Goal: Task Accomplishment & Management: Complete application form

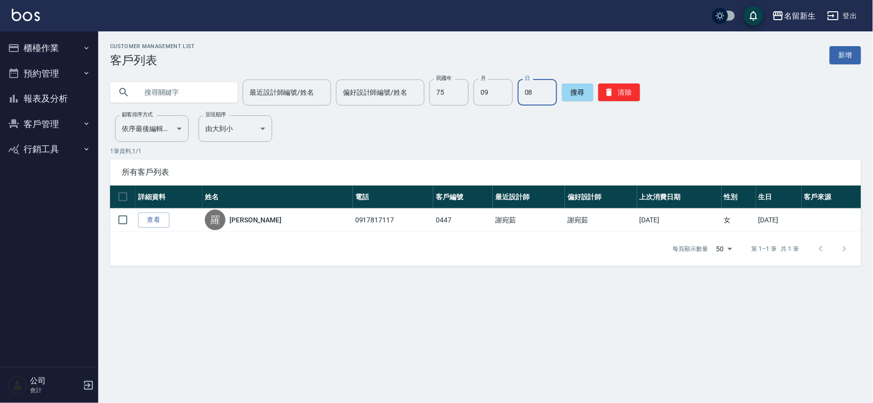
click at [60, 37] on button "櫃檯作業" at bounding box center [49, 48] width 90 height 26
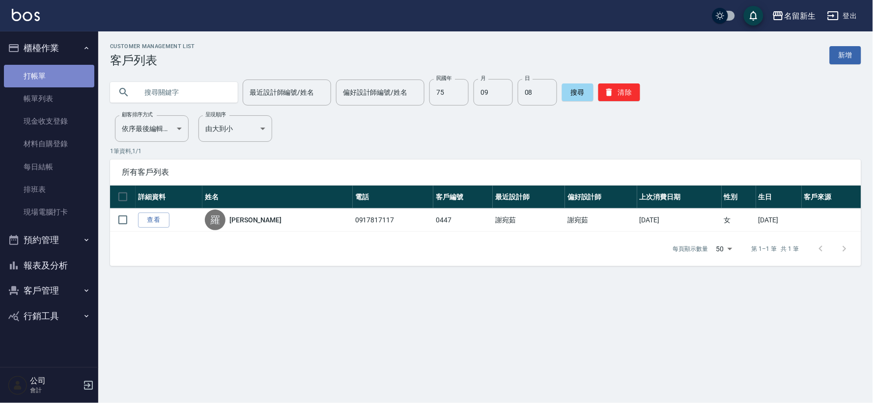
click at [60, 82] on link "打帳單" at bounding box center [49, 76] width 90 height 23
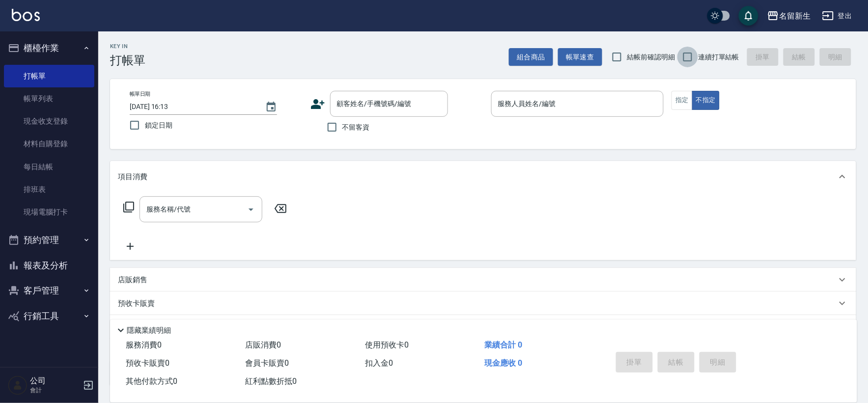
click at [698, 61] on input "連續打單結帳" at bounding box center [687, 57] width 21 height 21
checkbox input "true"
click at [310, 101] on icon at bounding box center [317, 104] width 15 height 15
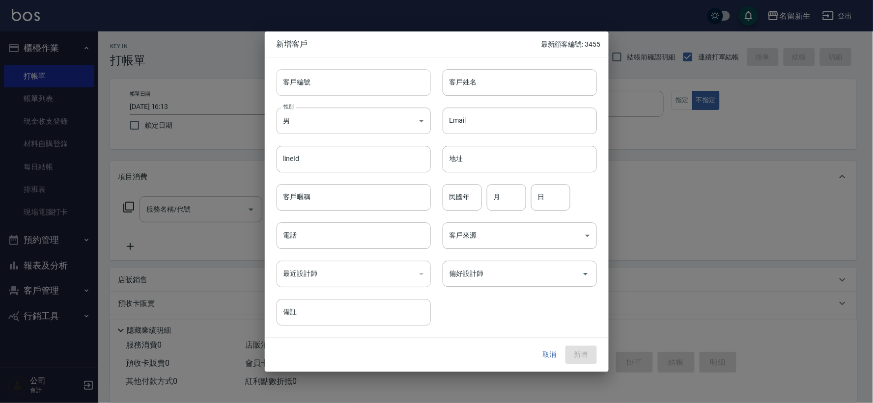
click at [335, 94] on input "客戶編號" at bounding box center [353, 82] width 154 height 27
type input "3459"
type input "思"
type input "[PERSON_NAME]"
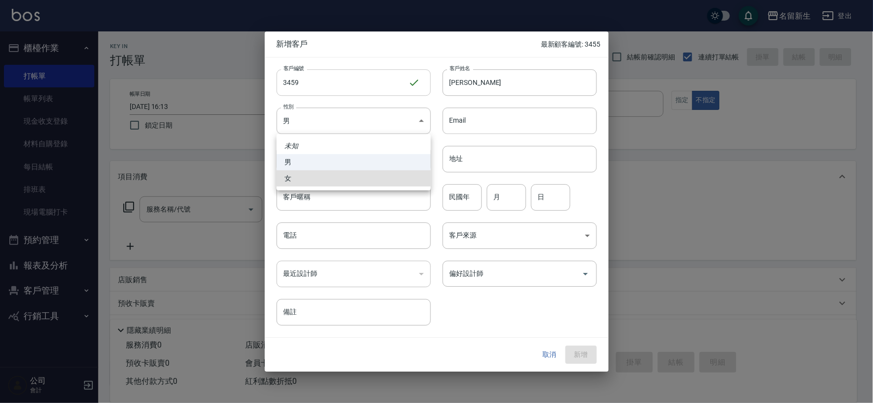
type input "[DEMOGRAPHIC_DATA]"
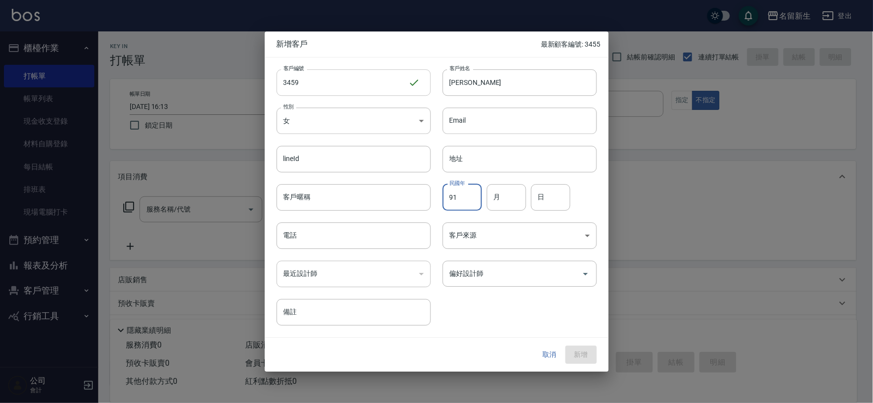
type input "91"
type input "03"
type input "15"
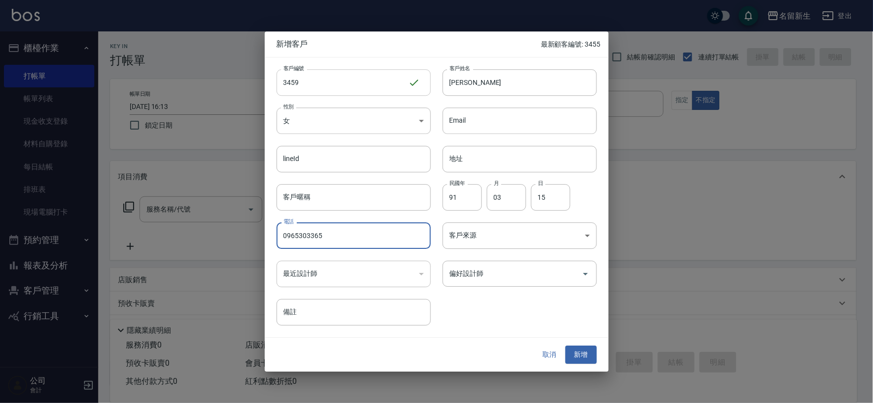
type input "0965303365"
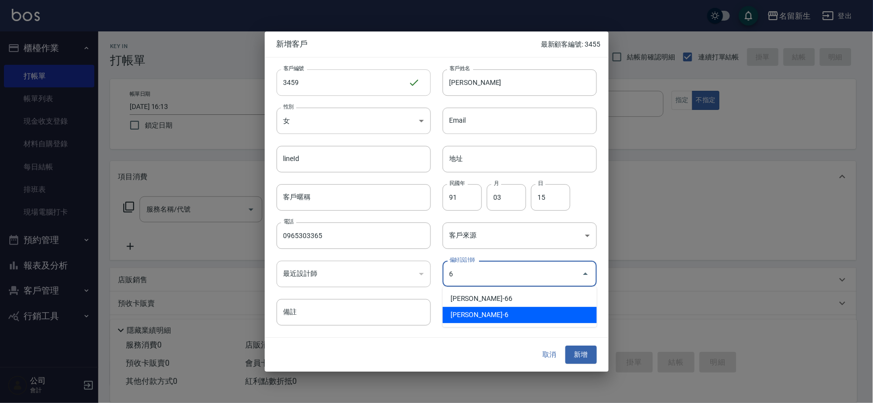
type input "謝宛茹"
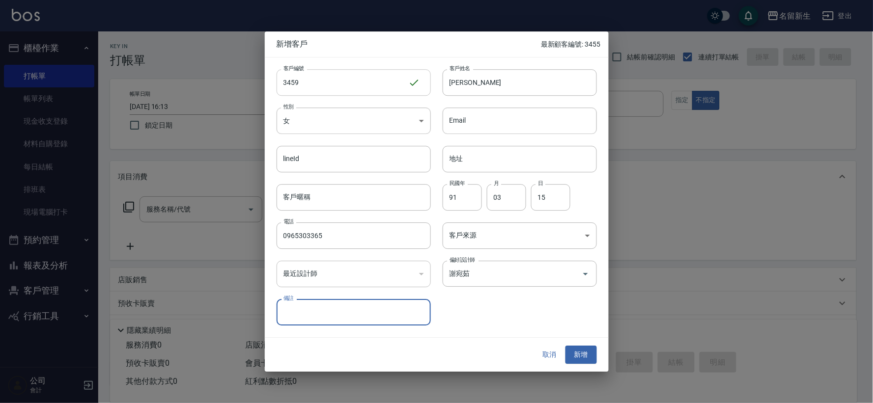
click at [565, 346] on button "新增" at bounding box center [580, 355] width 31 height 18
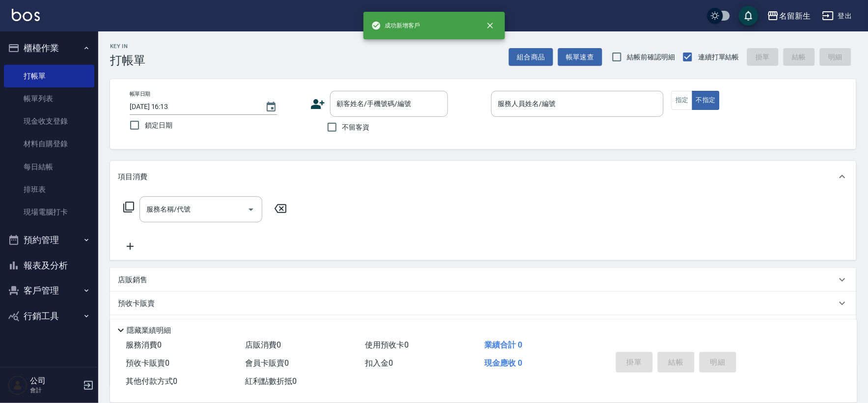
click at [323, 106] on icon at bounding box center [317, 104] width 15 height 15
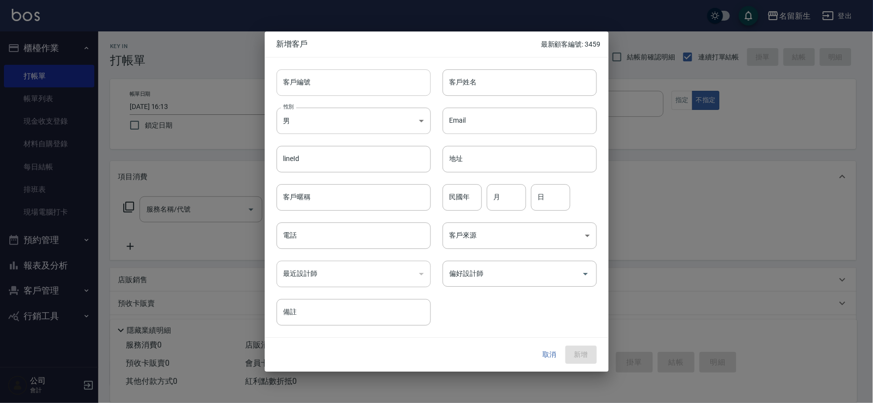
drag, startPoint x: 323, startPoint y: 106, endPoint x: 316, endPoint y: 93, distance: 14.1
click at [316, 93] on input "客戶編號" at bounding box center [353, 82] width 154 height 27
type input "3458"
type input "[PERSON_NAME]"
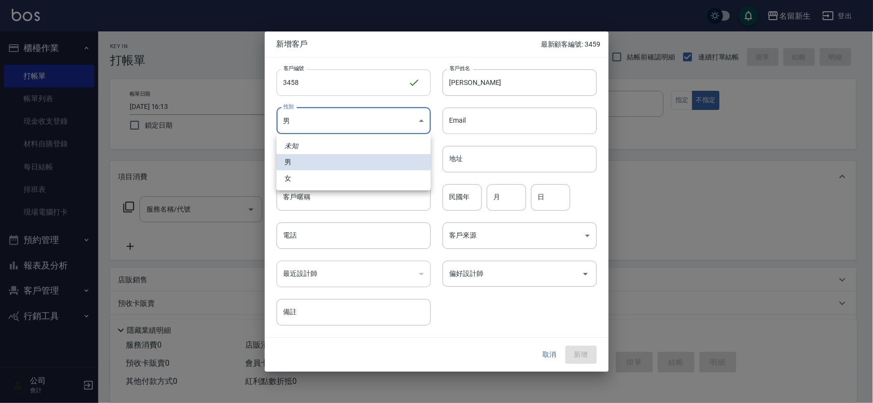
type input "[DEMOGRAPHIC_DATA]"
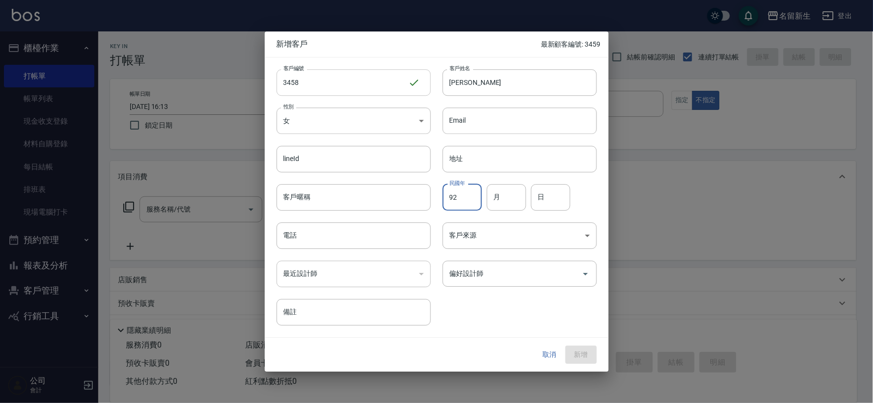
type input "92"
type input "10"
type input "16"
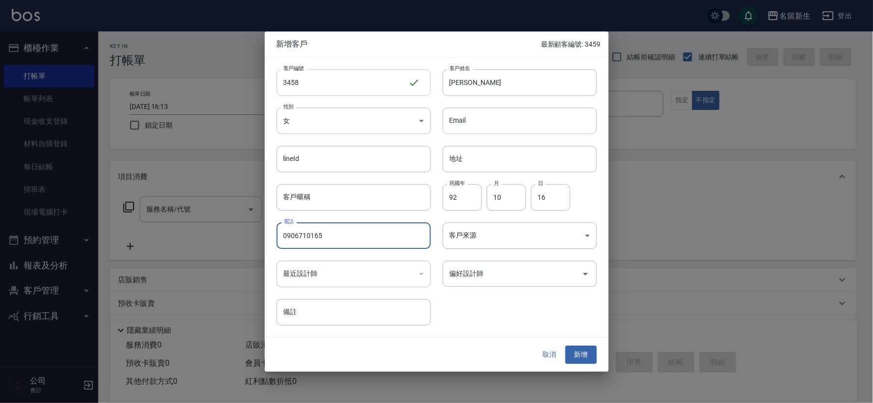
type input "0906710165"
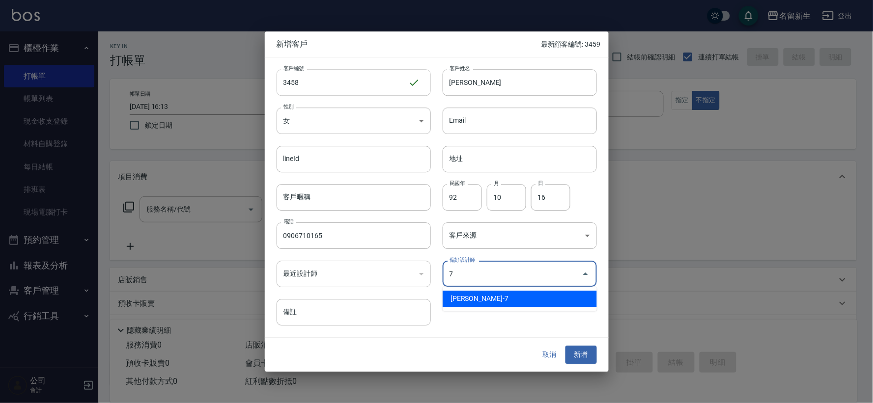
type input "陳晴心"
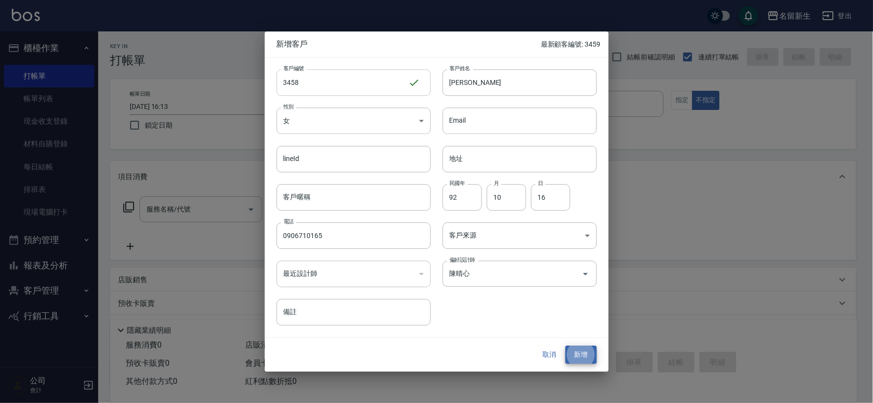
click at [565, 346] on button "新增" at bounding box center [580, 355] width 31 height 18
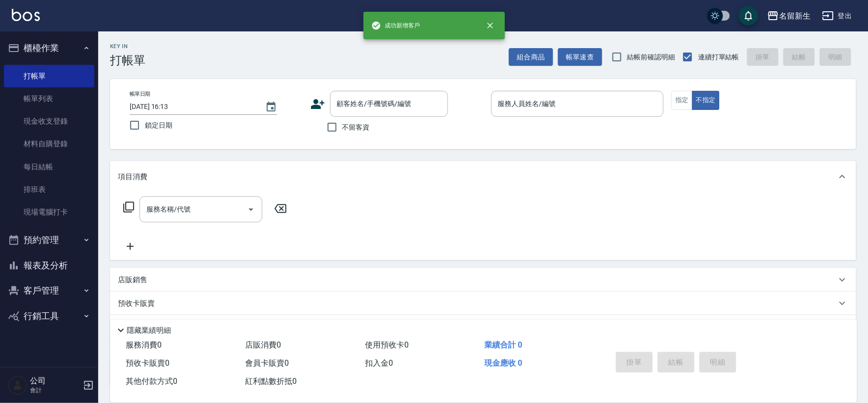
click at [315, 99] on icon at bounding box center [317, 104] width 15 height 15
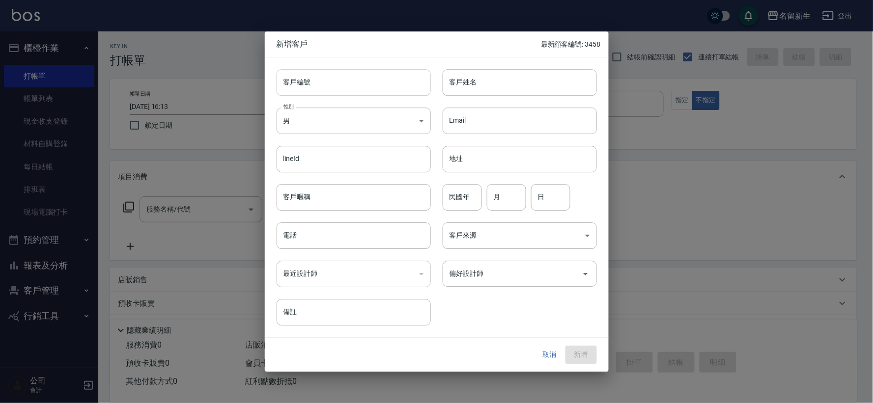
drag, startPoint x: 315, startPoint y: 99, endPoint x: 321, endPoint y: 90, distance: 10.9
click at [321, 90] on input "客戶編號" at bounding box center [353, 82] width 154 height 27
type input "3457"
type input "[PERSON_NAME]"
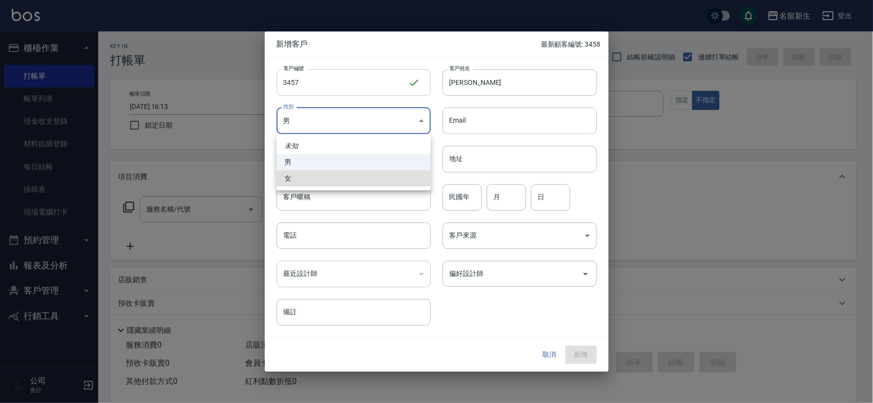
type input "[DEMOGRAPHIC_DATA]"
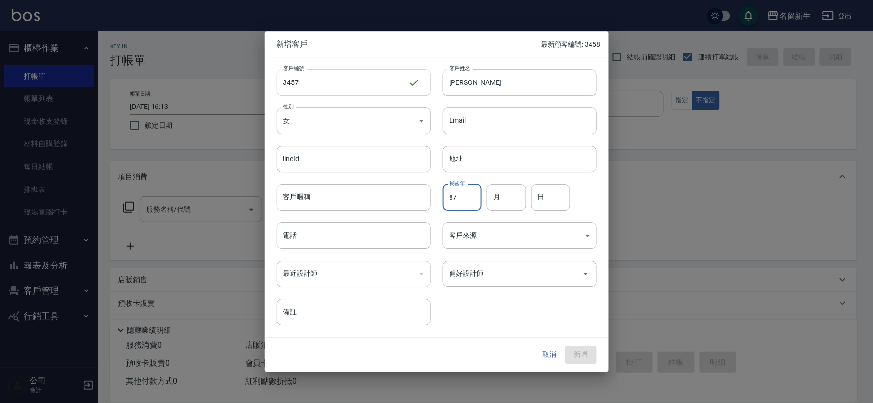
type input "87"
type input "08"
type input "07"
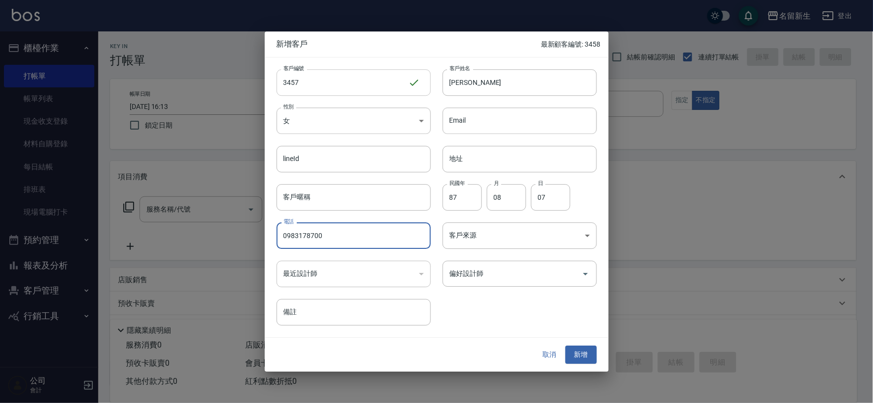
type input "0983178700"
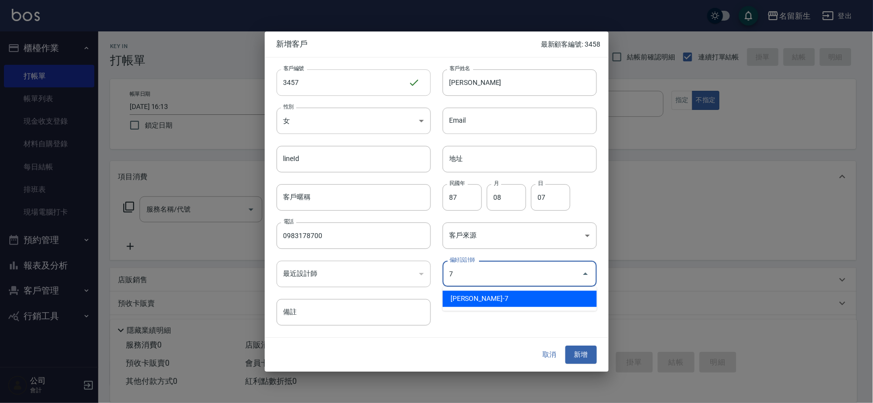
type input "陳晴心"
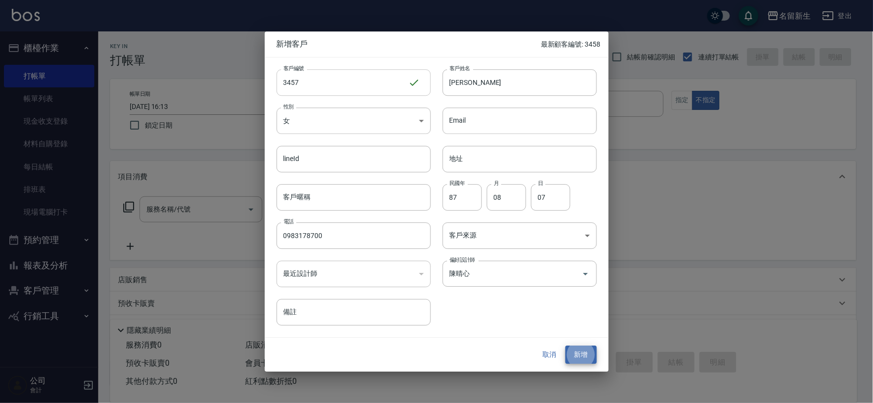
click at [565, 346] on button "新增" at bounding box center [580, 355] width 31 height 18
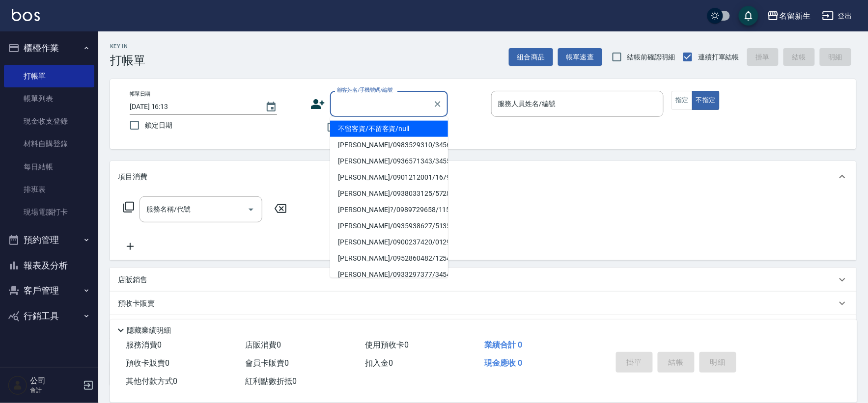
click at [392, 95] on div "顧客姓名/手機號碼/編號 顧客姓名/手機號碼/編號" at bounding box center [389, 104] width 118 height 26
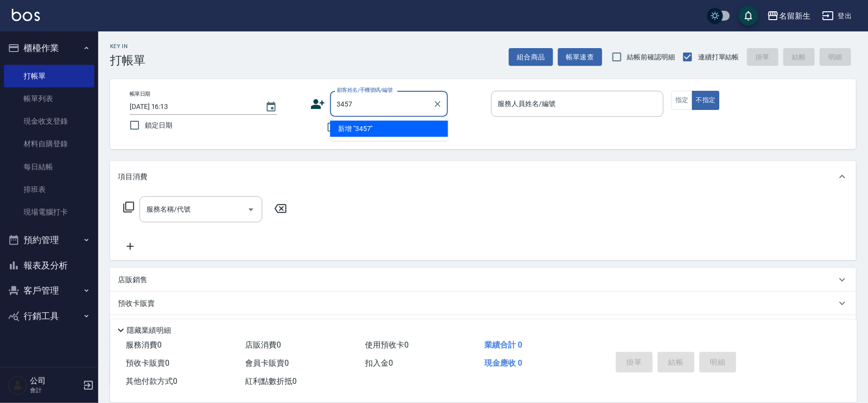
type input "3457"
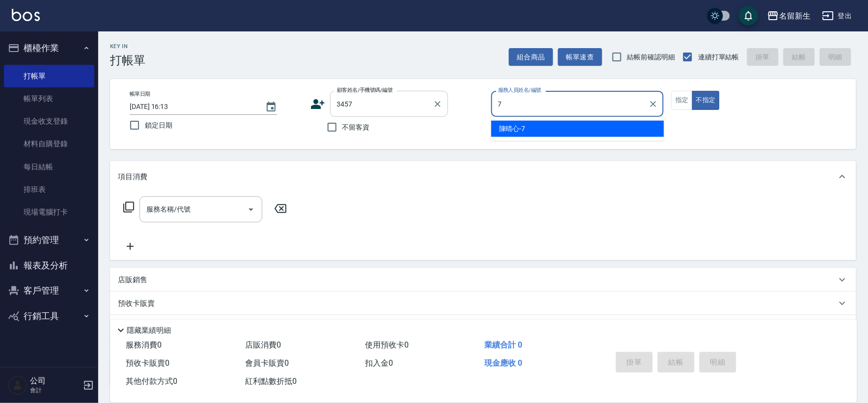
type input "[PERSON_NAME]-7"
type button "false"
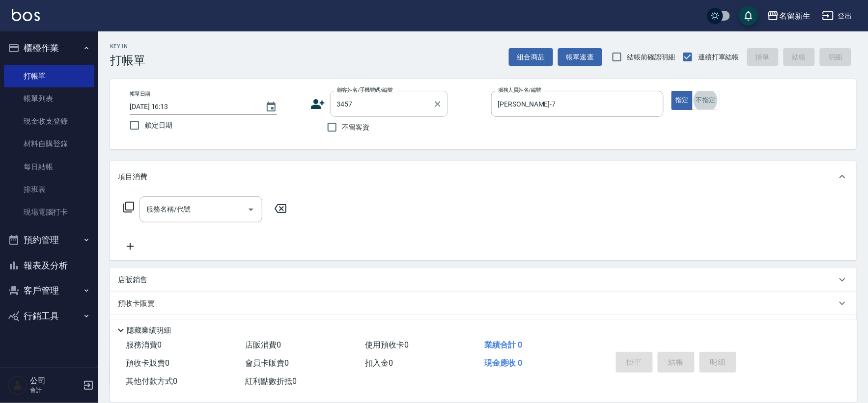
type input "4"
type input "[PERSON_NAME]/0983178700/3457"
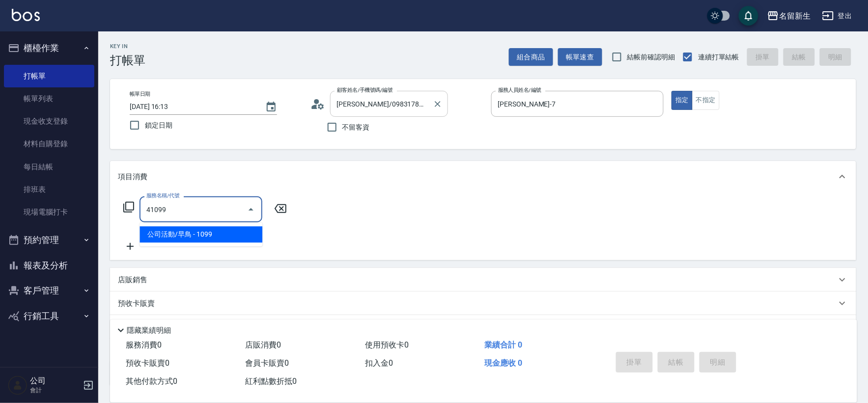
type input "公司活動/早鳥(41099)"
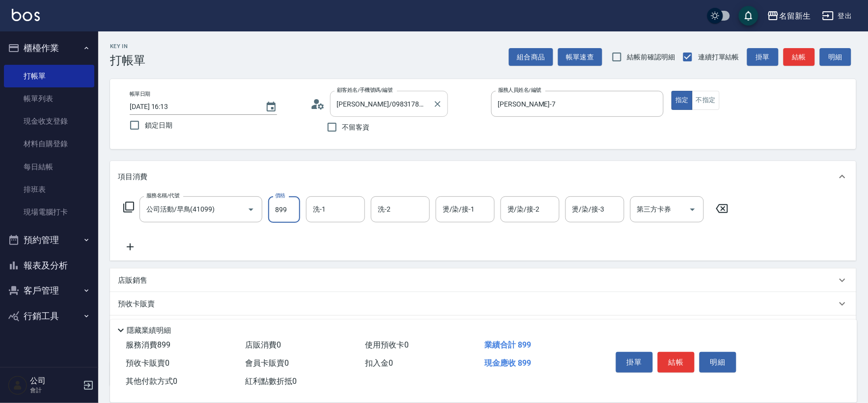
type input "899"
type input "[PERSON_NAME]-18"
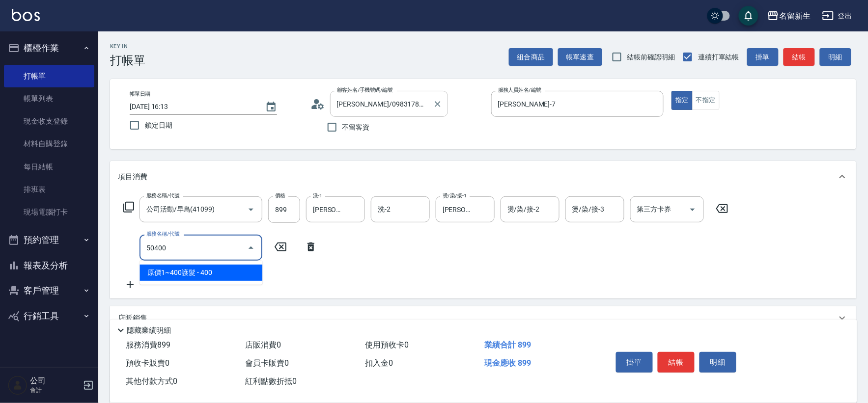
type input "原價1~400護髮(50400)"
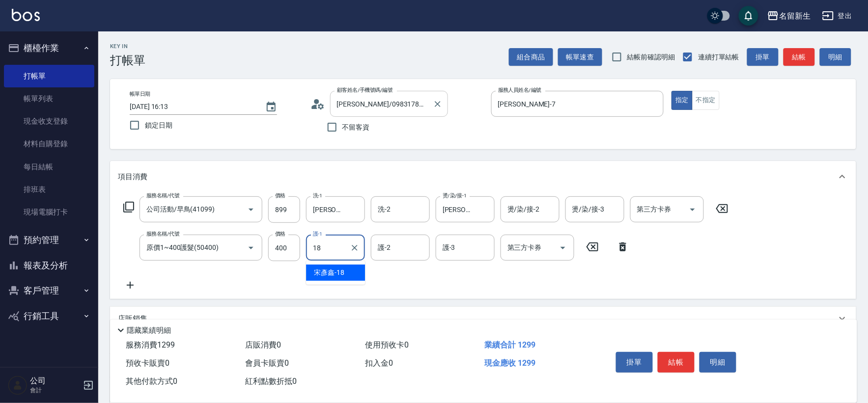
type input "[PERSON_NAME]-18"
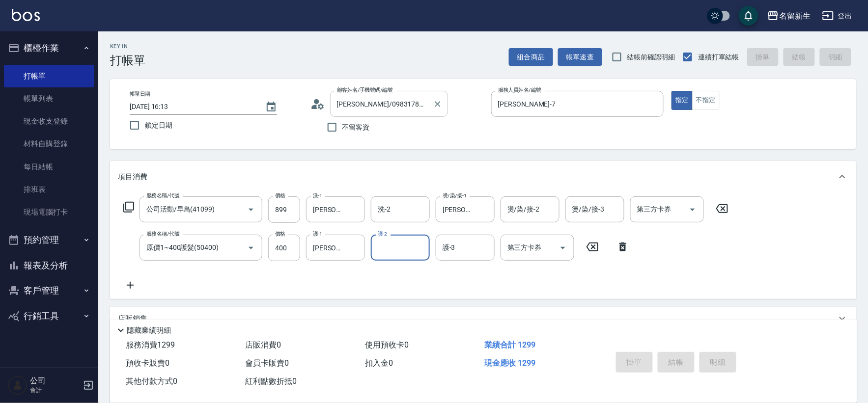
type input "[DATE] 16:14"
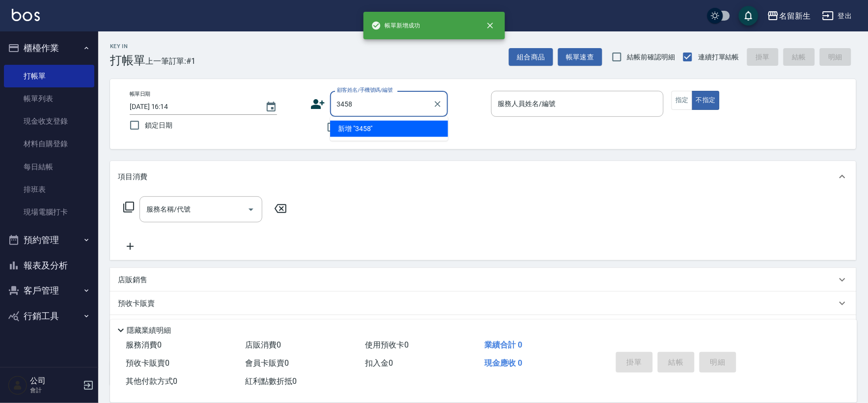
type input "3458"
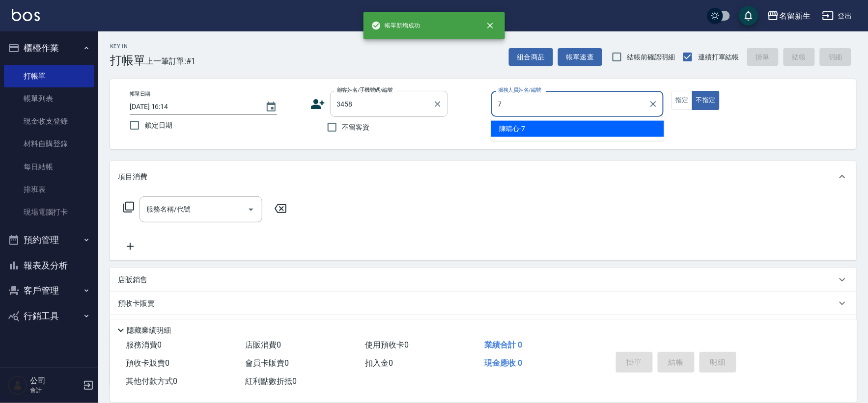
type input "[PERSON_NAME]-7"
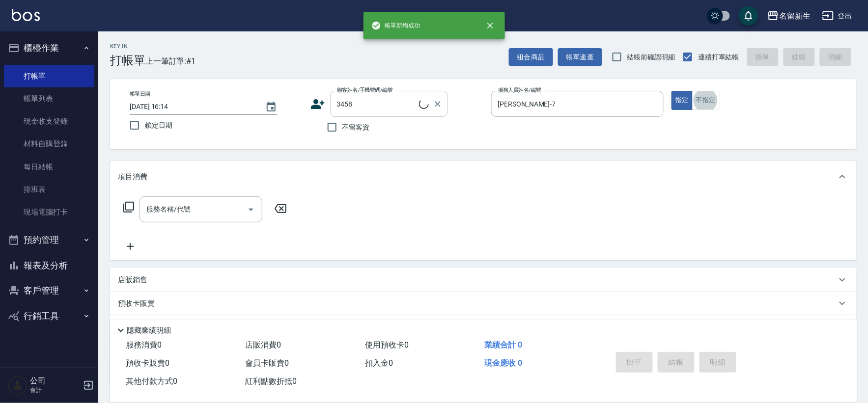
type input "[PERSON_NAME]/0906710165/3458"
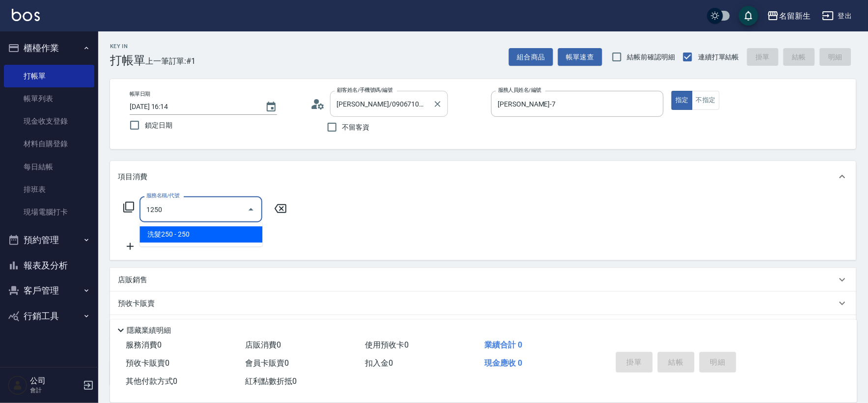
type input "洗髮250(1250)"
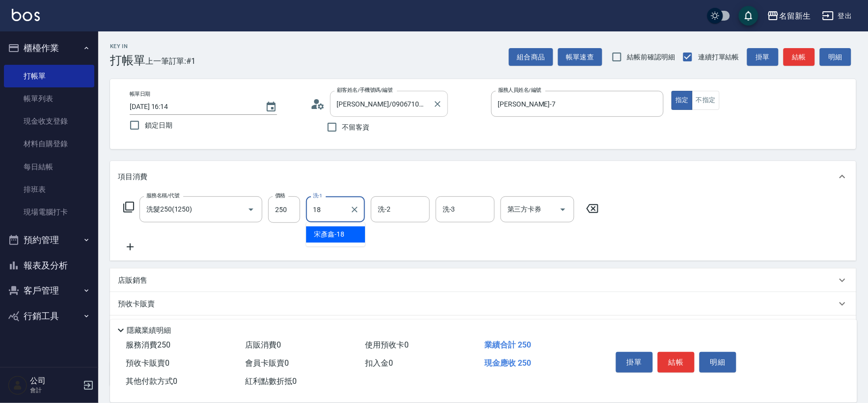
type input "[PERSON_NAME]-18"
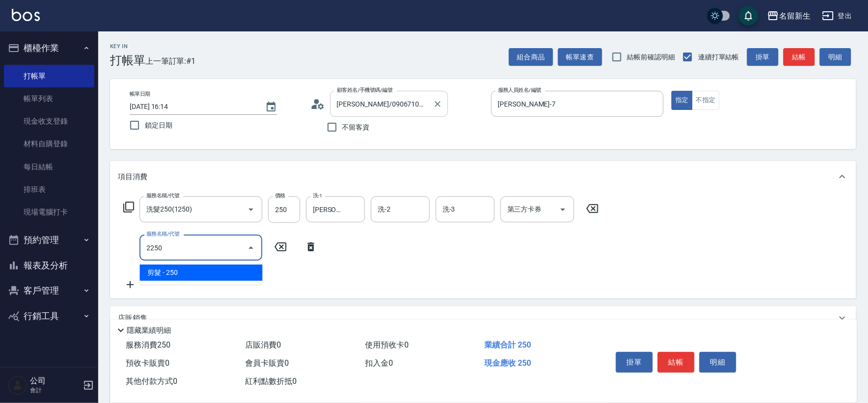
type input "剪髮(2250)"
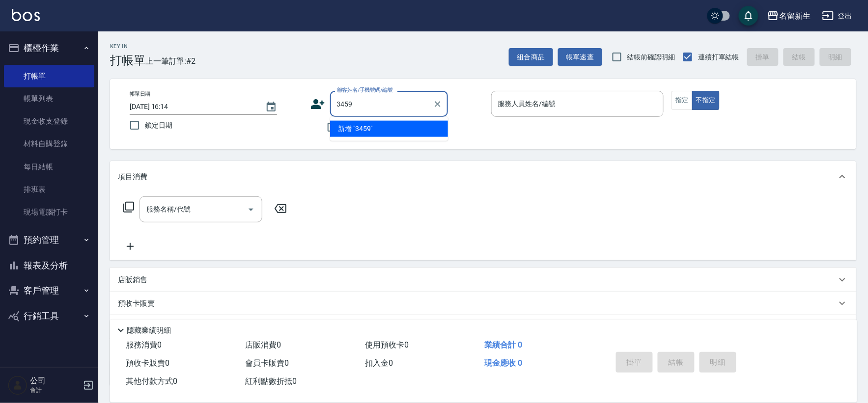
type input "3459"
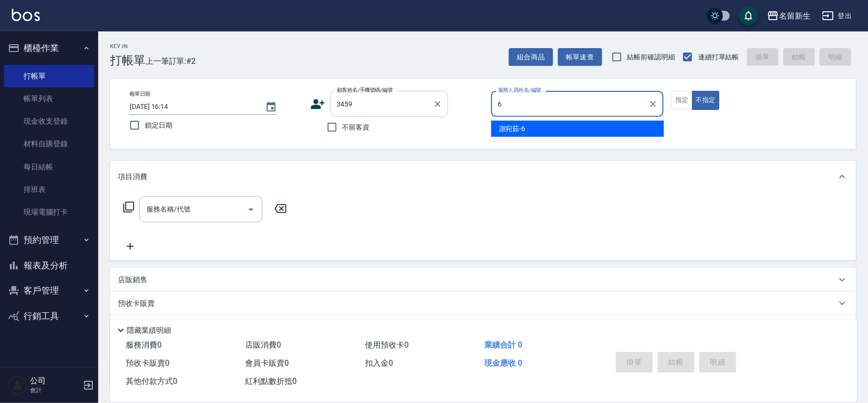
type input "[PERSON_NAME]-6"
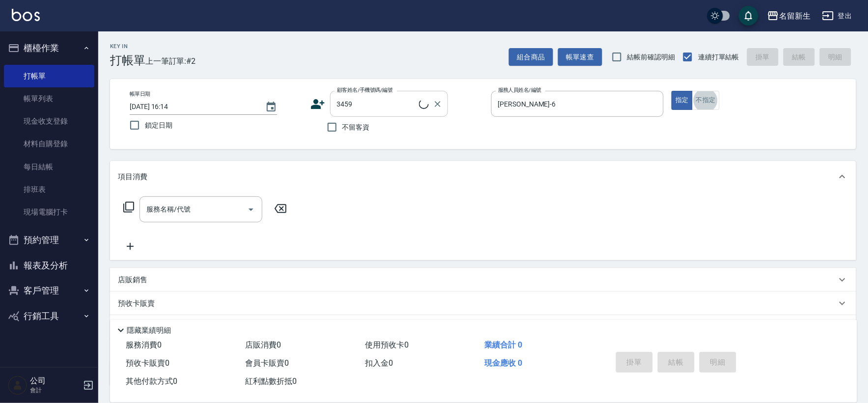
type input "1"
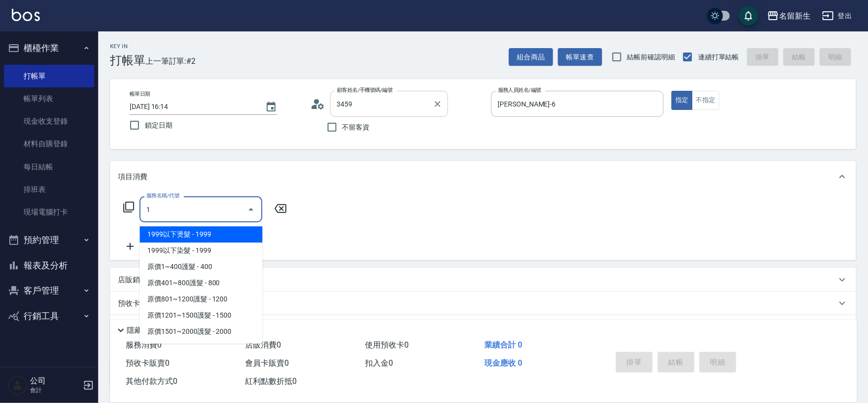
type input "[PERSON_NAME]/0965303365/3459"
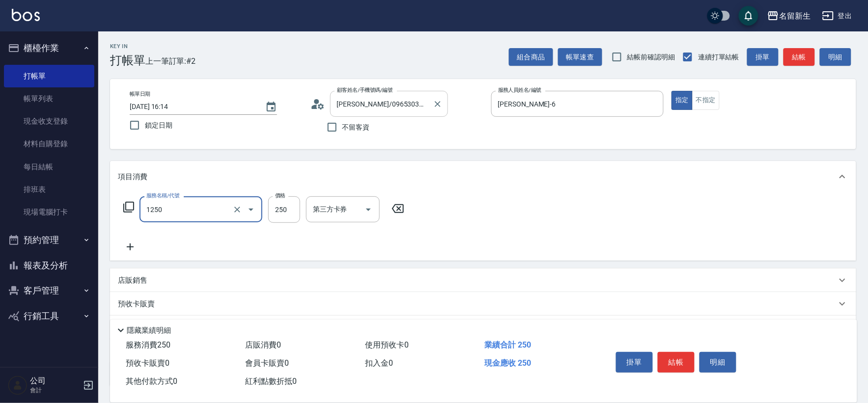
type input "洗髮250(1250)"
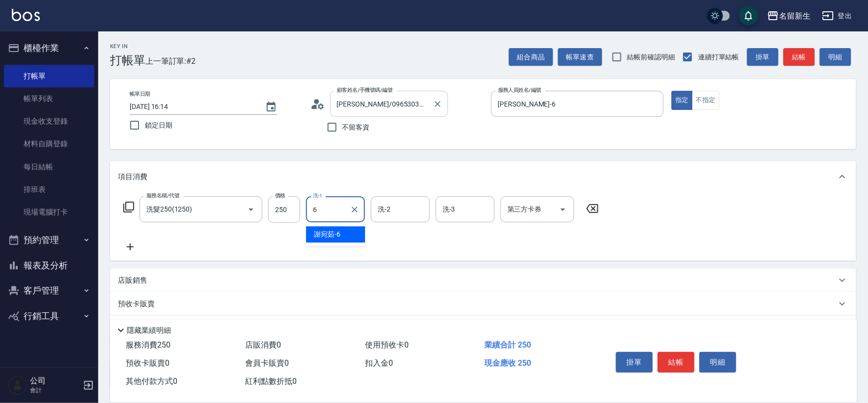
type input "[PERSON_NAME]-6"
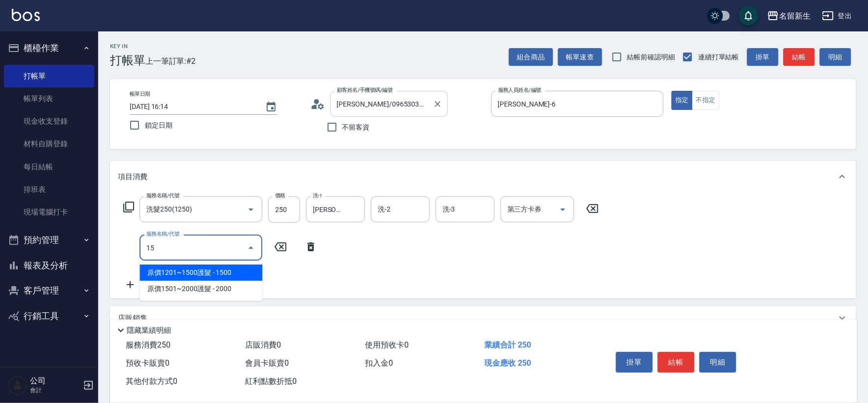
type input "1"
type input "剪髮(2250)"
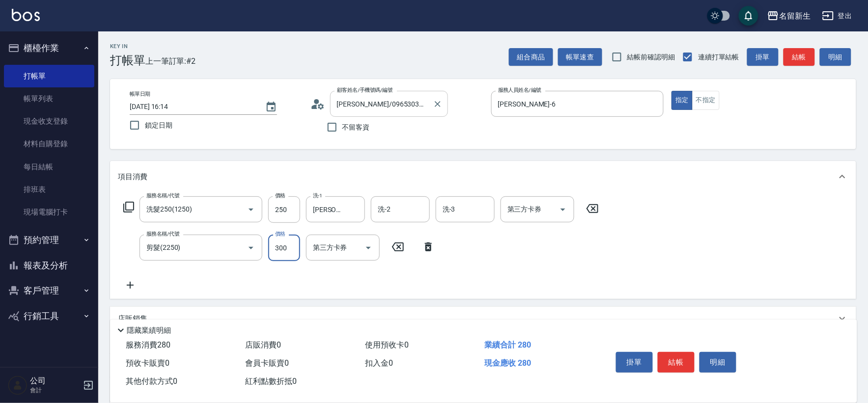
type input "300"
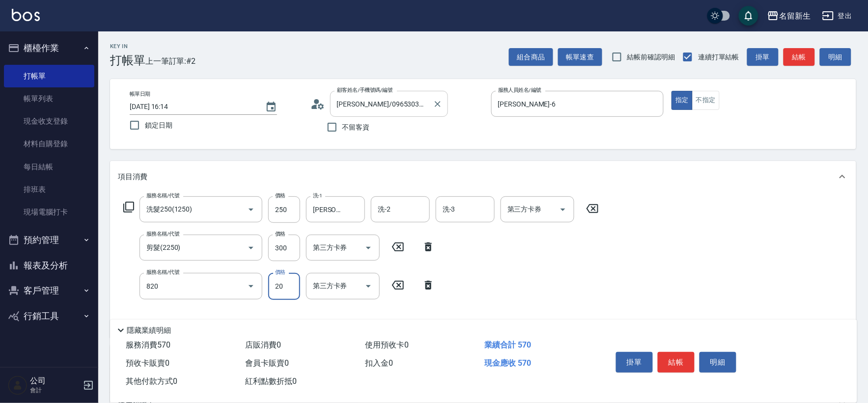
type input "潤絲(820)"
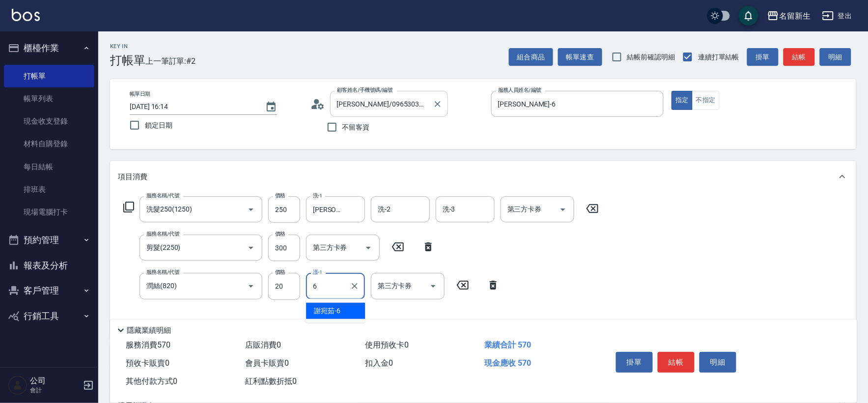
type input "[PERSON_NAME]-6"
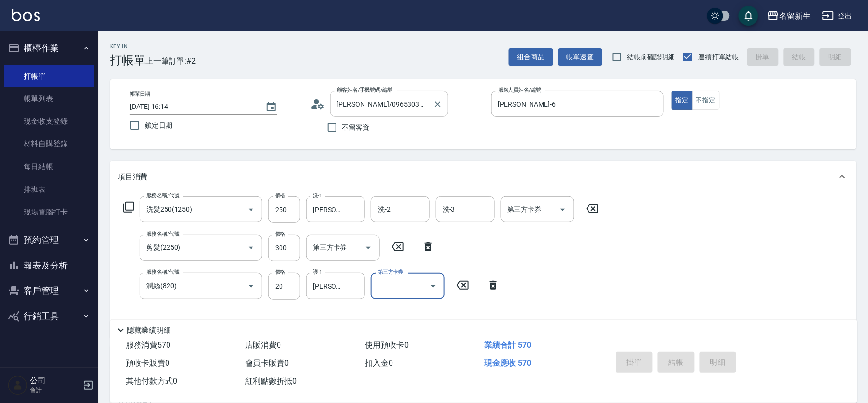
type input "[DATE] 16:15"
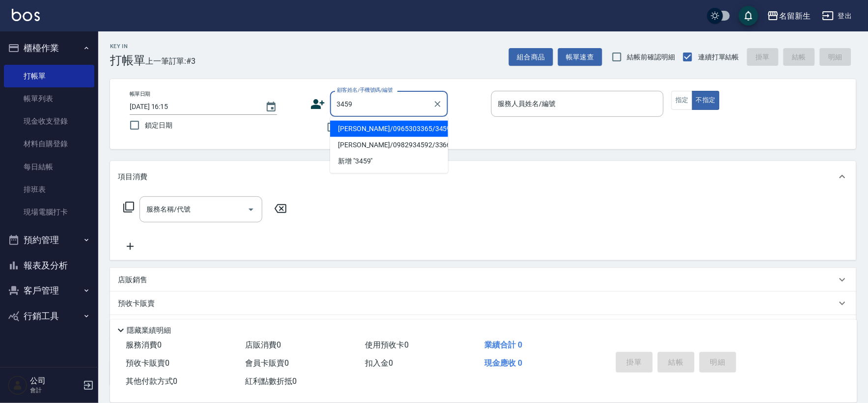
type input "[PERSON_NAME]/0965303365/3459"
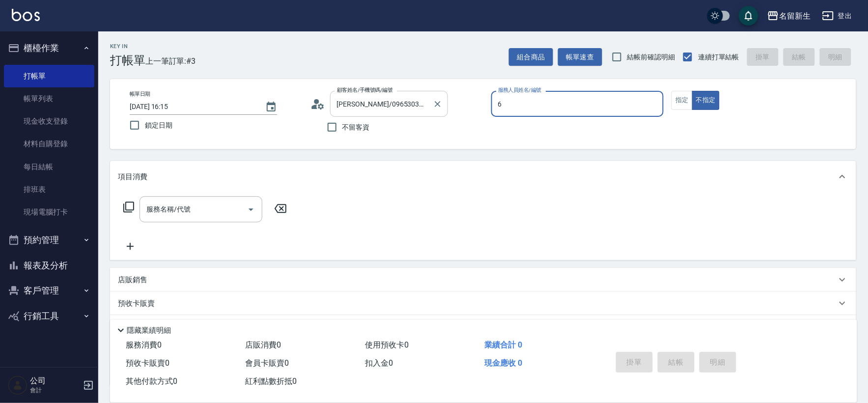
type input "[PERSON_NAME]-6"
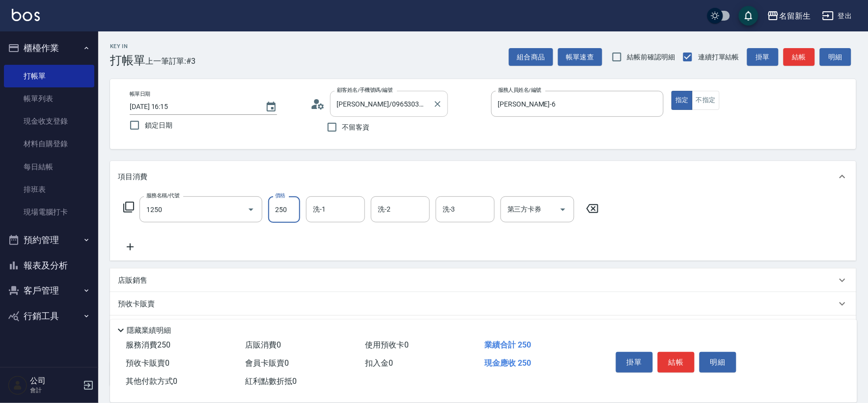
type input "洗髮250(1250)"
type input "[PERSON_NAME]-18"
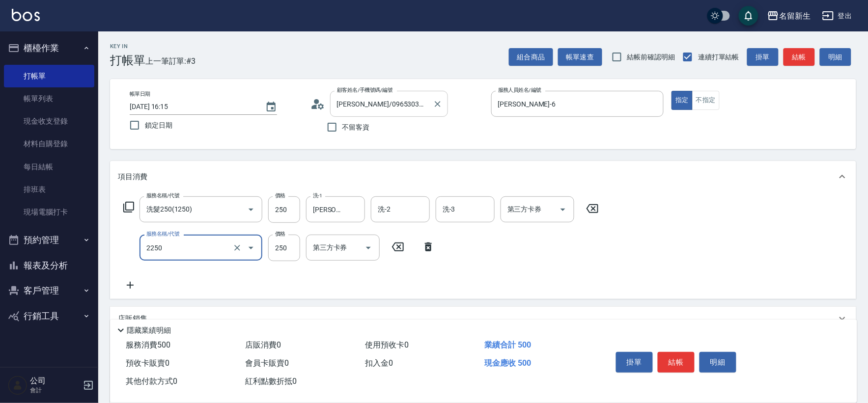
type input "剪髮(2250)"
type input "300"
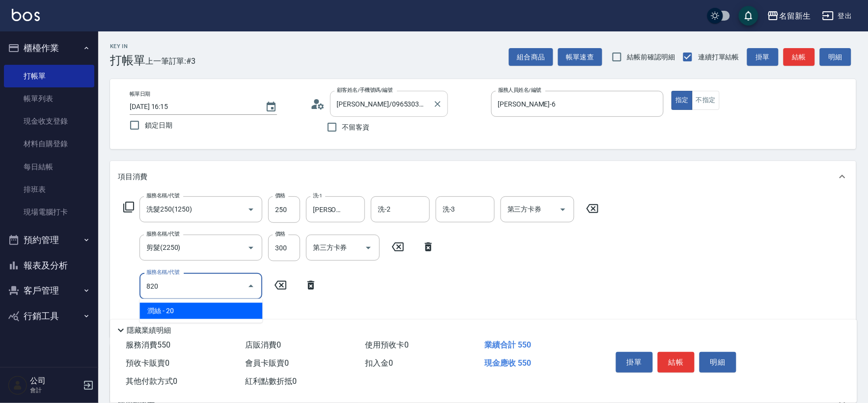
type input "潤絲(820)"
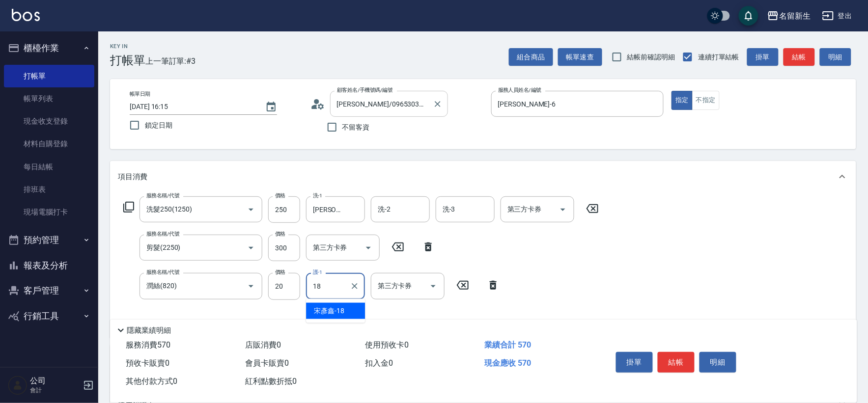
type input "[PERSON_NAME]-18"
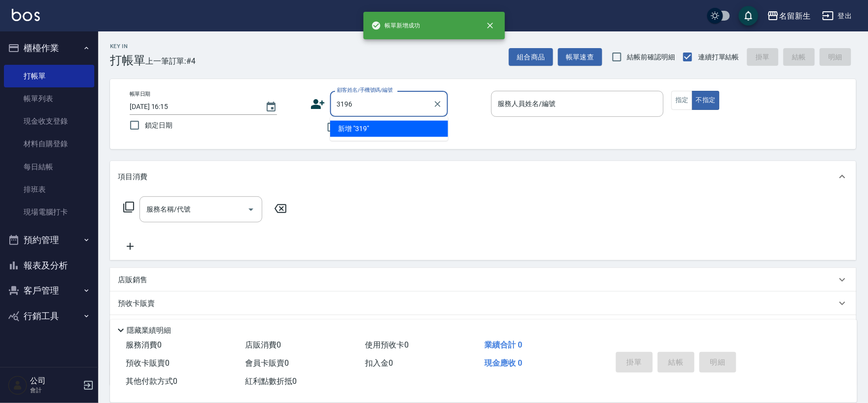
type input "3196"
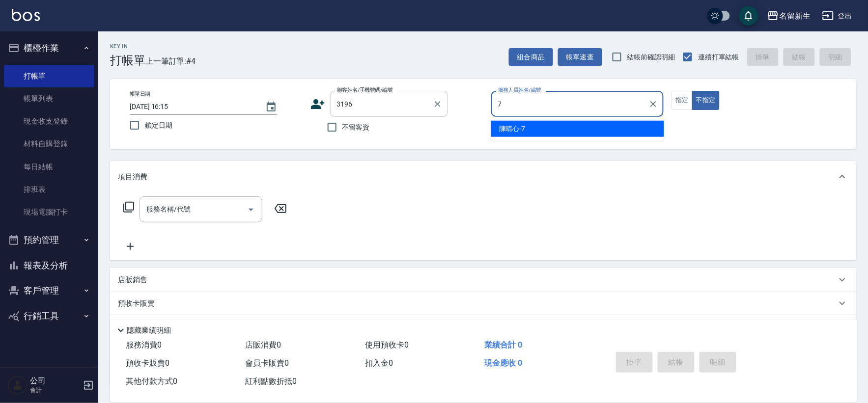
type input "[PERSON_NAME]-7"
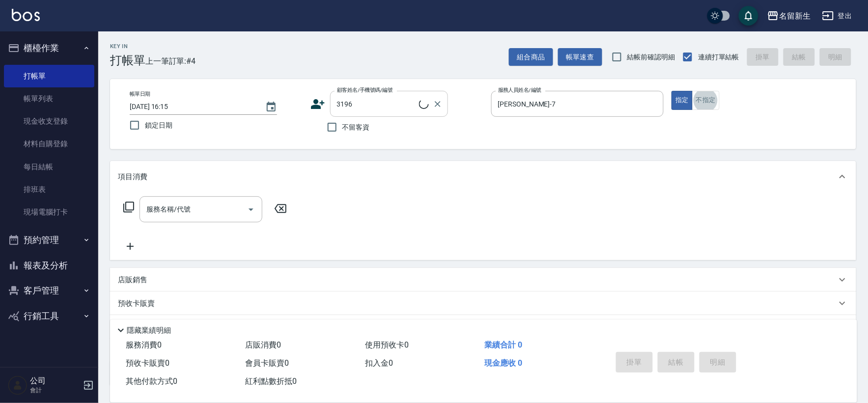
type input "[PERSON_NAME]/0956234125/3196"
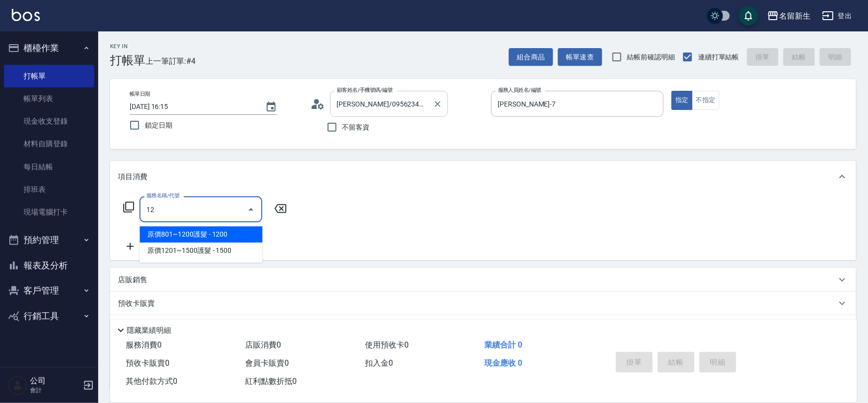
type input "1"
type input "剪髮(2250)"
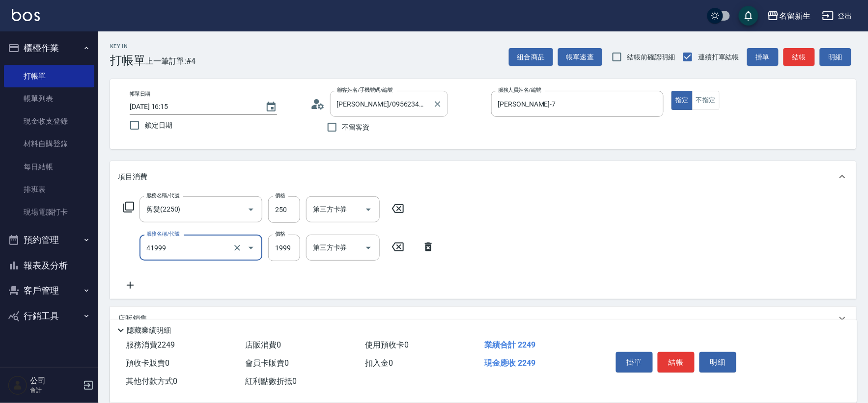
type input "1999以下染髮(41999)"
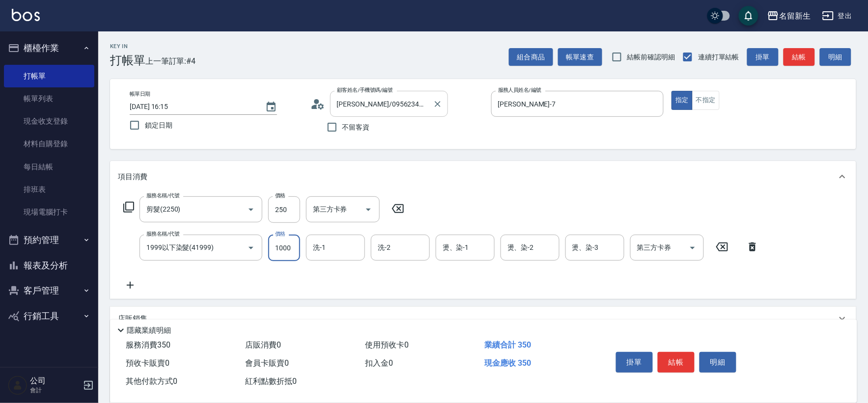
type input "1000"
type input "[PERSON_NAME]-18"
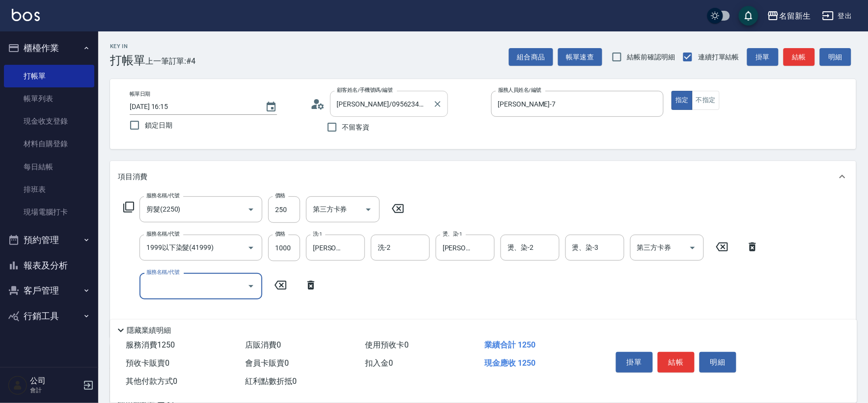
scroll to position [155, 0]
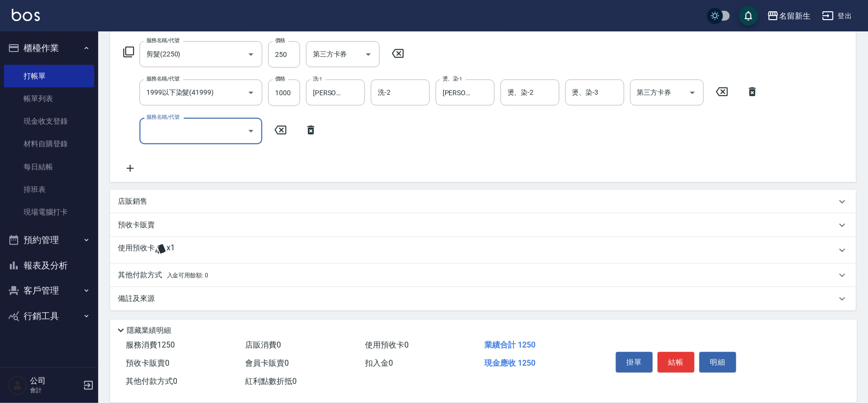
click at [133, 243] on p "使用預收卡" at bounding box center [136, 250] width 37 height 15
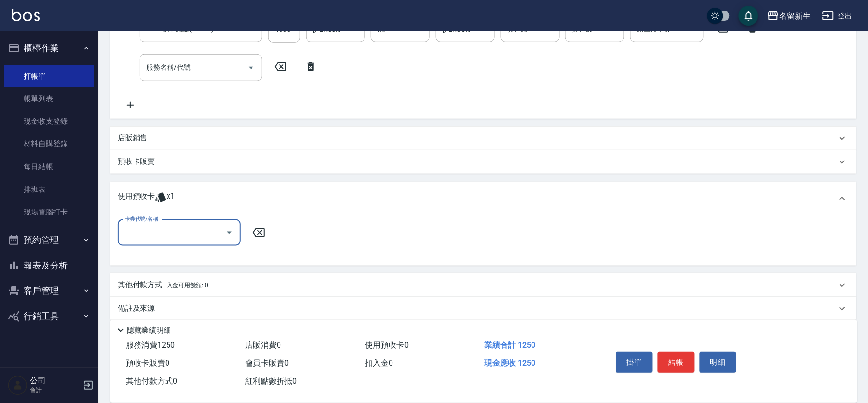
scroll to position [223, 0]
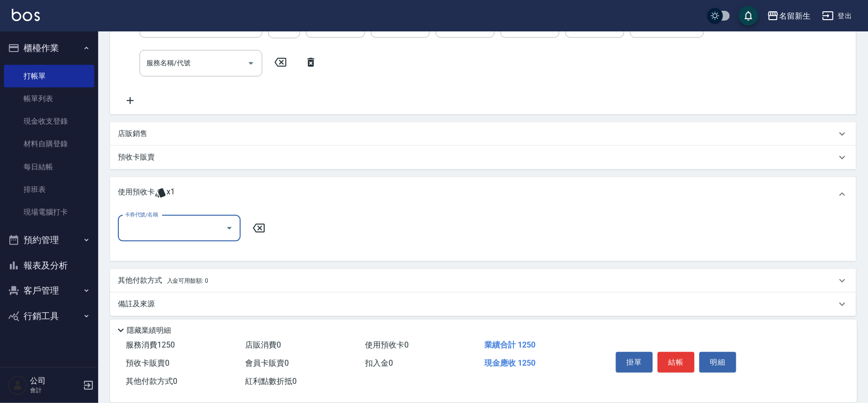
click at [140, 231] on input "卡券代號/名稱" at bounding box center [171, 228] width 99 height 17
click at [138, 254] on div "綠茶包套5次4500 剩餘1張" at bounding box center [179, 253] width 123 height 16
type input "綠茶包套5次4500"
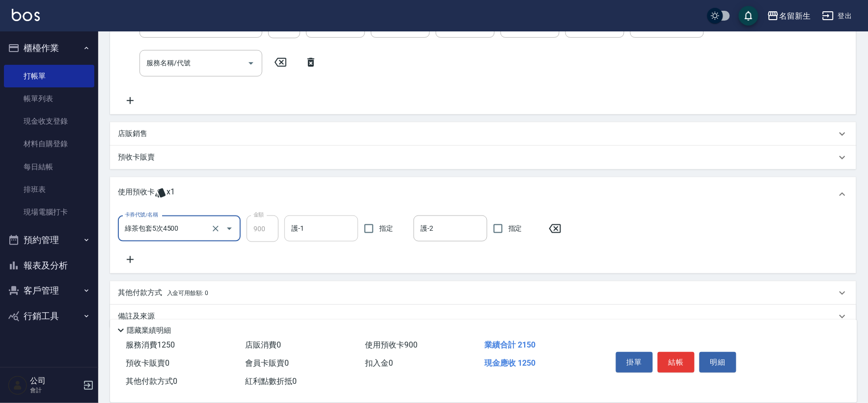
click at [319, 223] on input "護-1" at bounding box center [321, 228] width 65 height 17
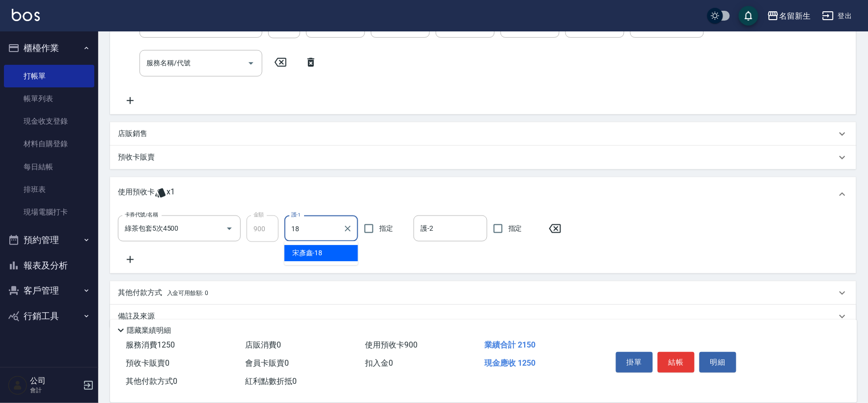
type input "[PERSON_NAME]-18"
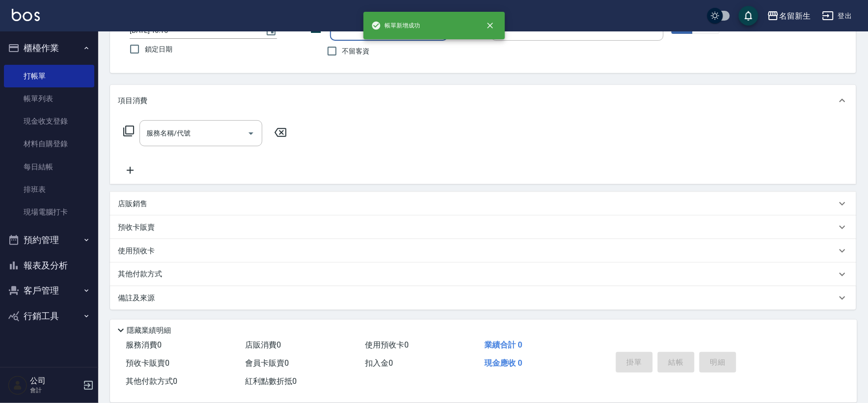
scroll to position [0, 0]
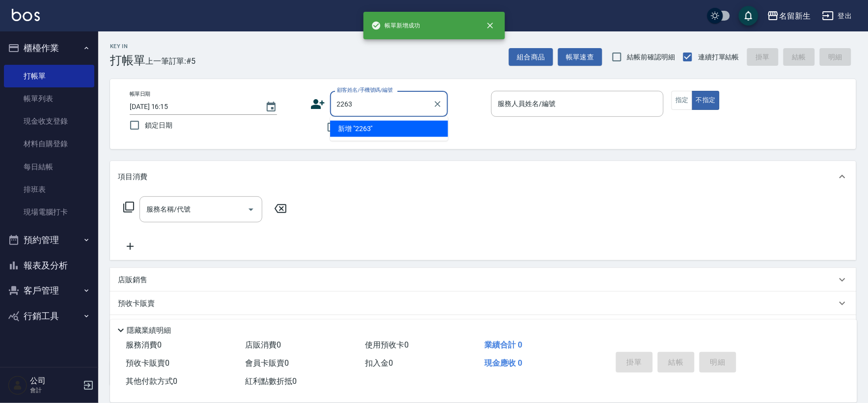
type input "2263"
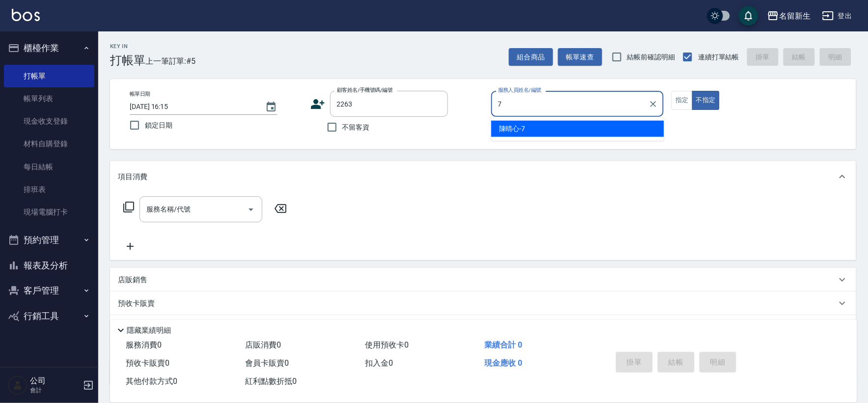
type input "[PERSON_NAME]-7"
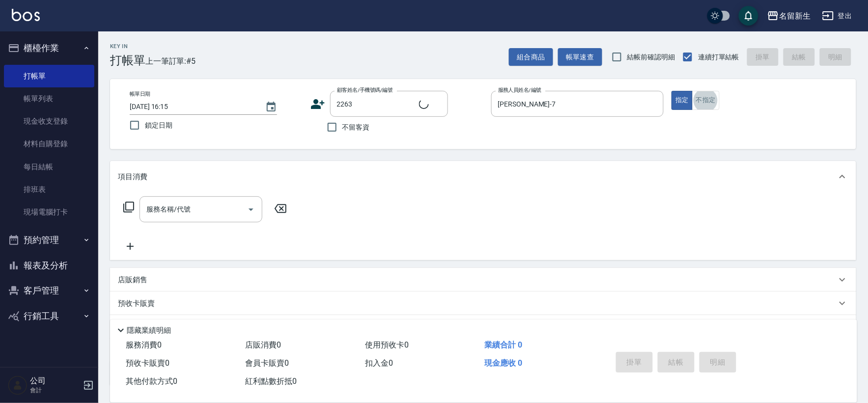
type input "[PERSON_NAME]/0968002032/2263"
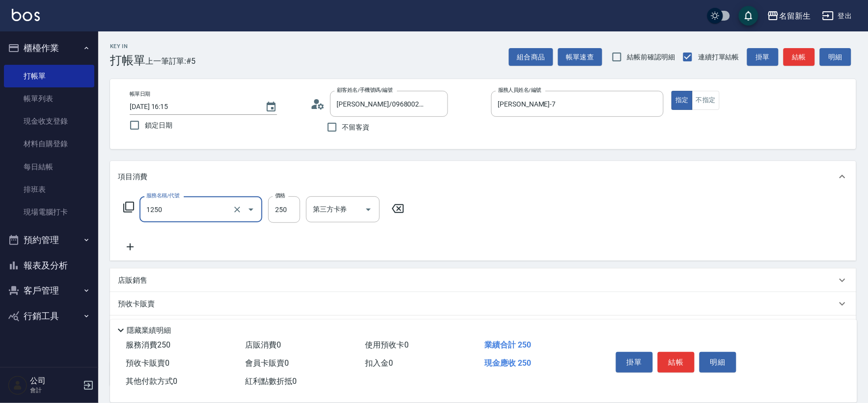
type input "洗髮250(1250)"
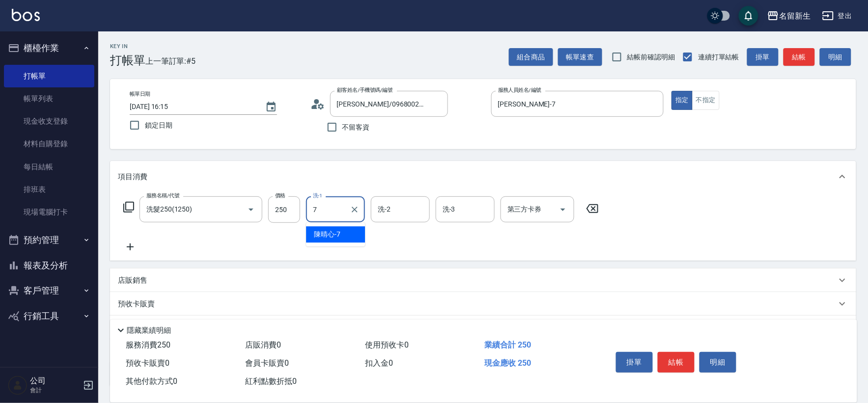
type input "[PERSON_NAME]-7"
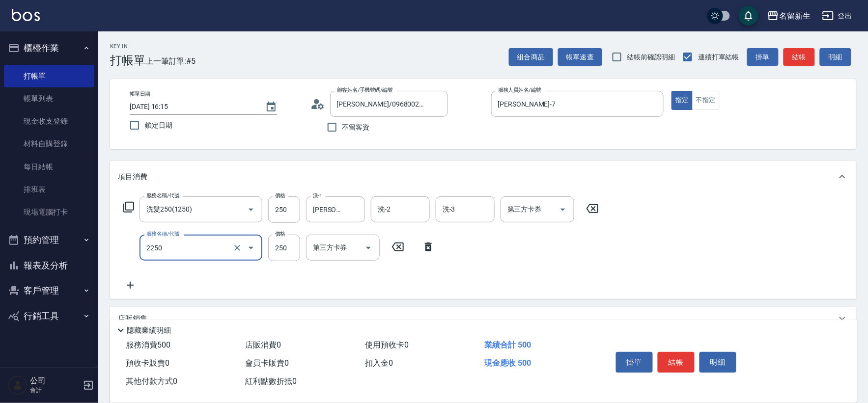
type input "剪髮(2250)"
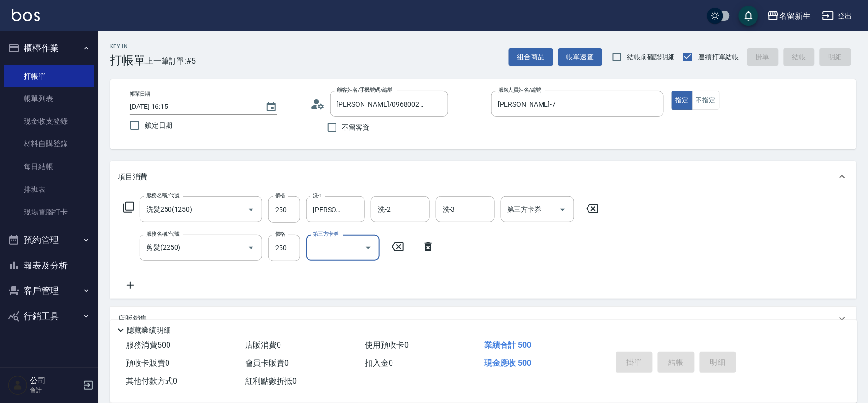
type input "[DATE] 16:16"
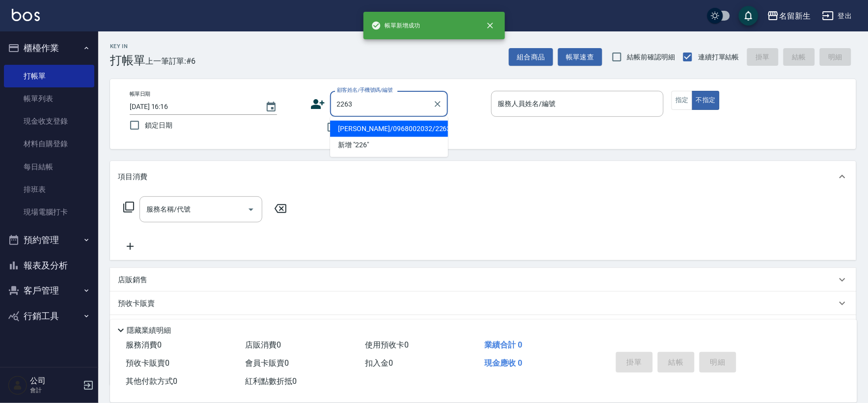
type input "[PERSON_NAME]/0968002032/2263"
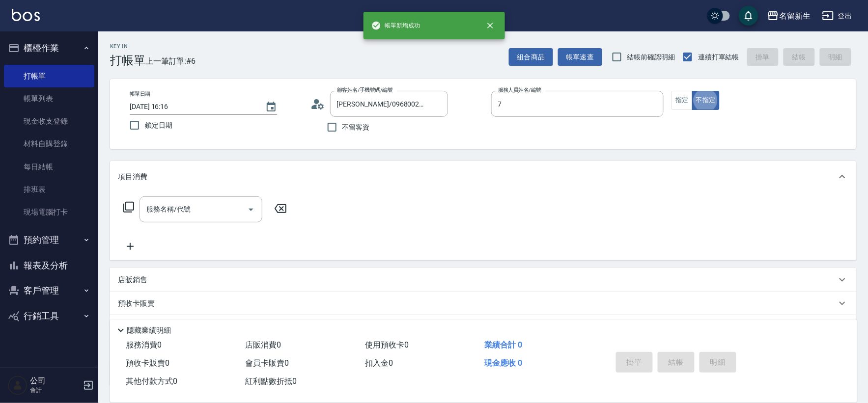
type input "[PERSON_NAME]-7"
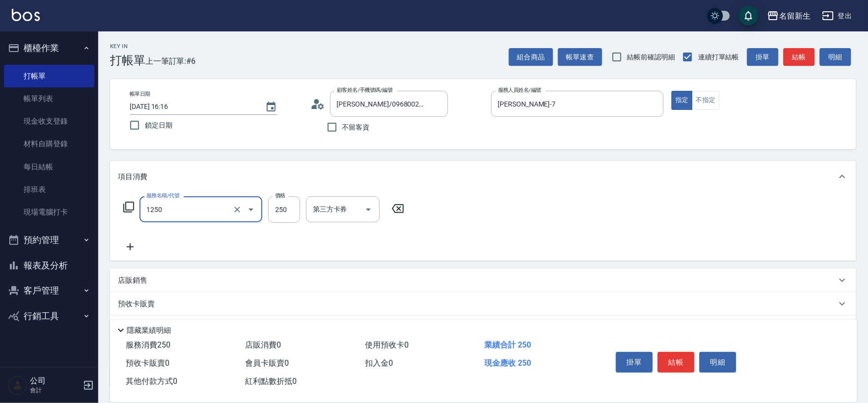
type input "洗髮250(1250)"
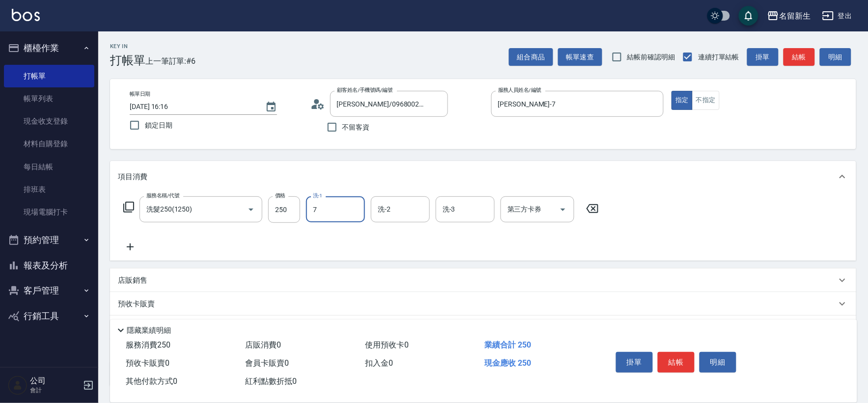
type input "[PERSON_NAME]-7"
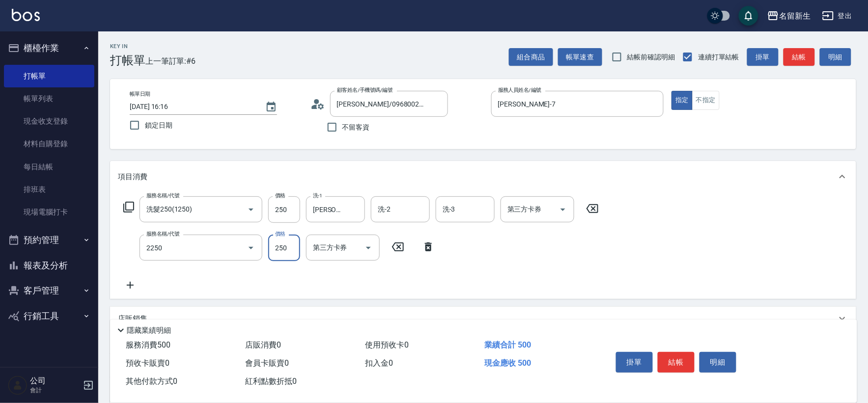
type input "剪髮(2250)"
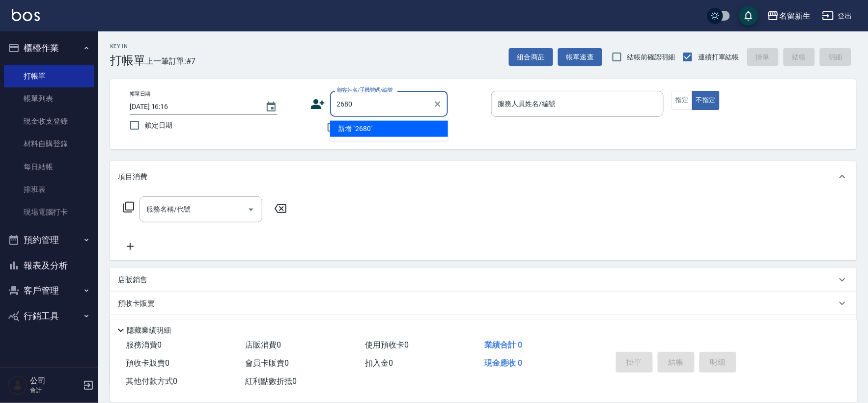
type input "2680"
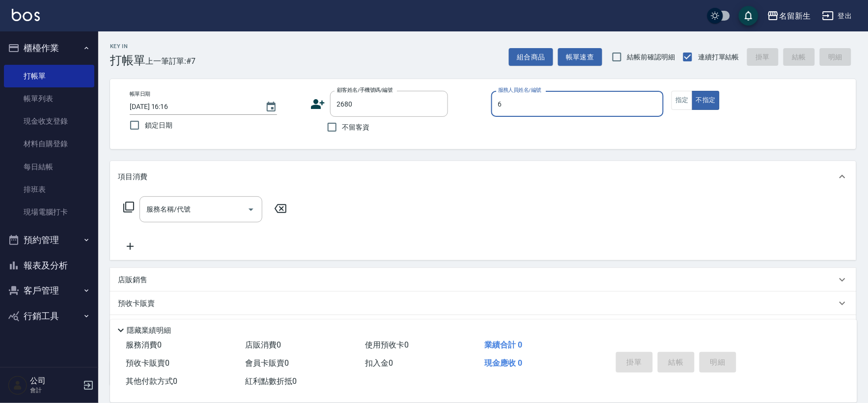
type input "[PERSON_NAME]-6"
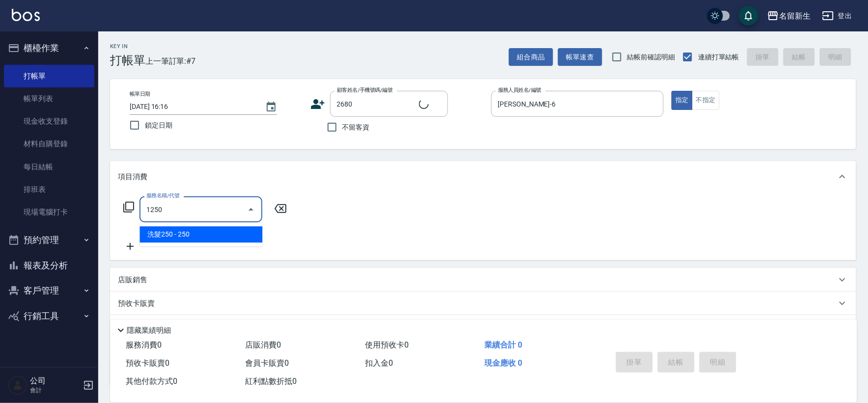
type input "1250"
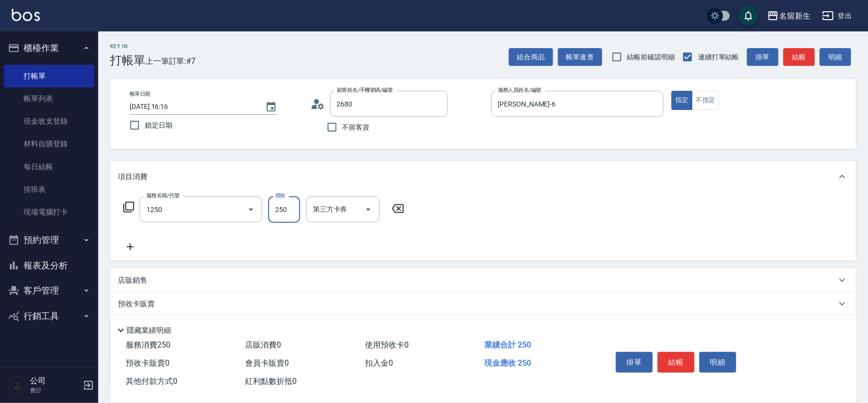
type input "[PERSON_NAME]/0921982590/2680"
type input "洗髮250(1250)"
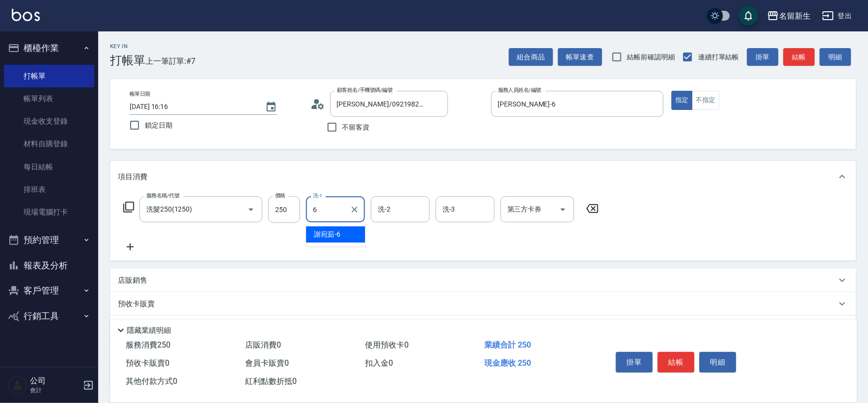
type input "[PERSON_NAME]-6"
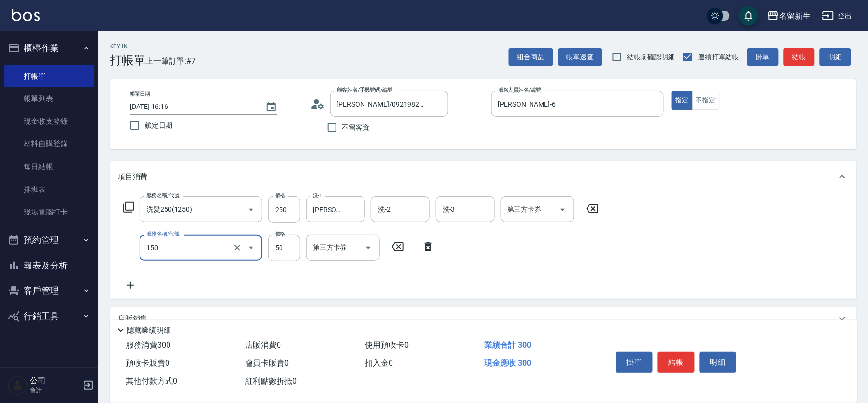
type input "精油(150)"
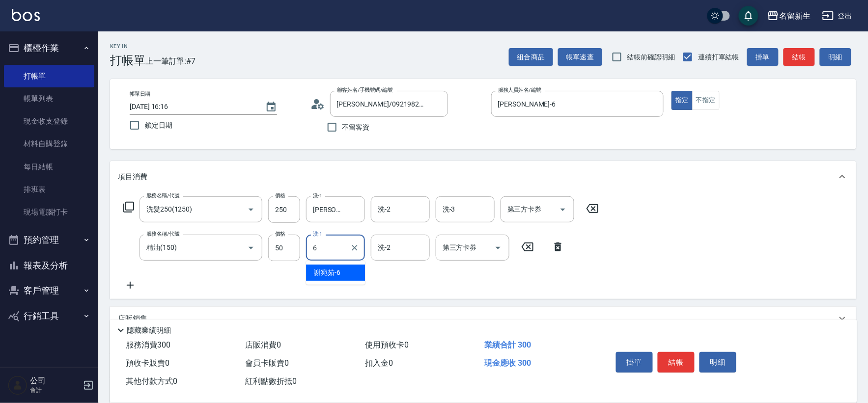
type input "[PERSON_NAME]-6"
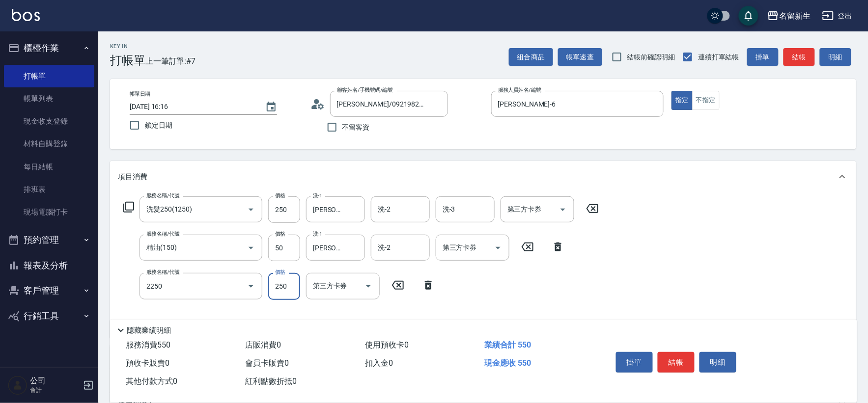
type input "剪髮(2250)"
type input "300"
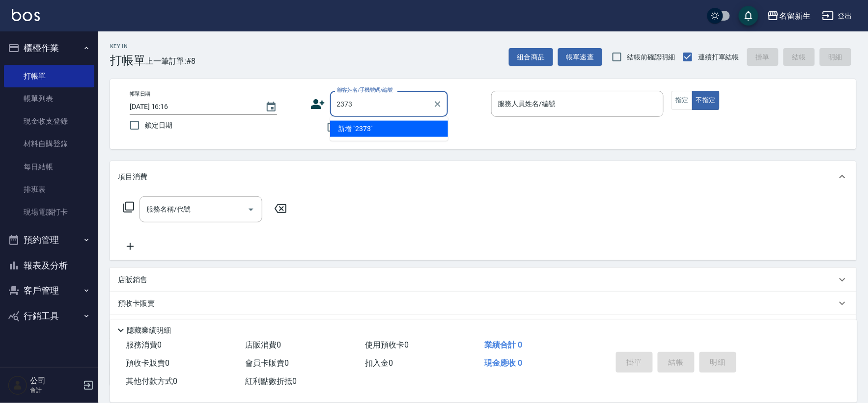
type input "2373"
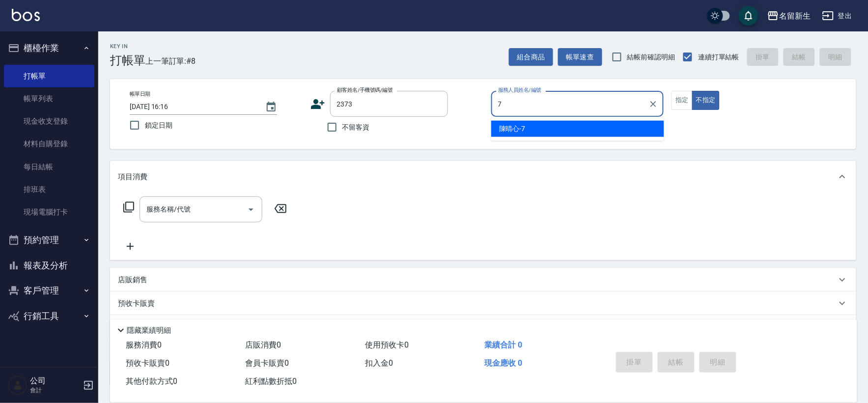
type input "[PERSON_NAME]-7"
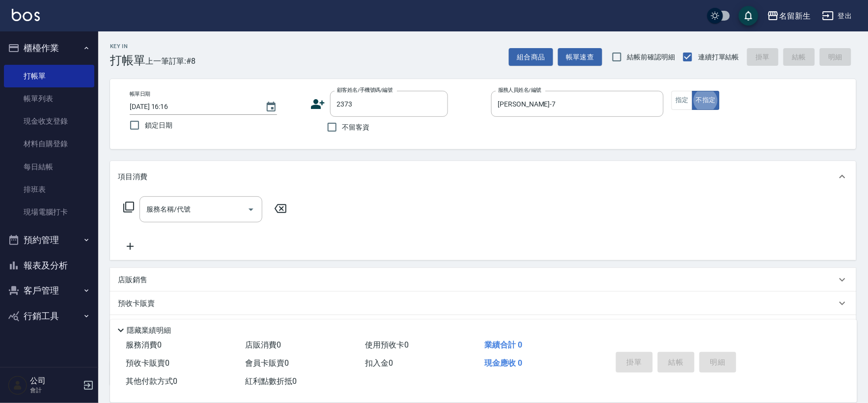
type input "[PERSON_NAME]/0927969979/2373"
click at [704, 99] on button "不指定" at bounding box center [705, 100] width 27 height 19
click at [171, 208] on div "服務名稱/代號 服務名稱/代號" at bounding box center [200, 209] width 123 height 26
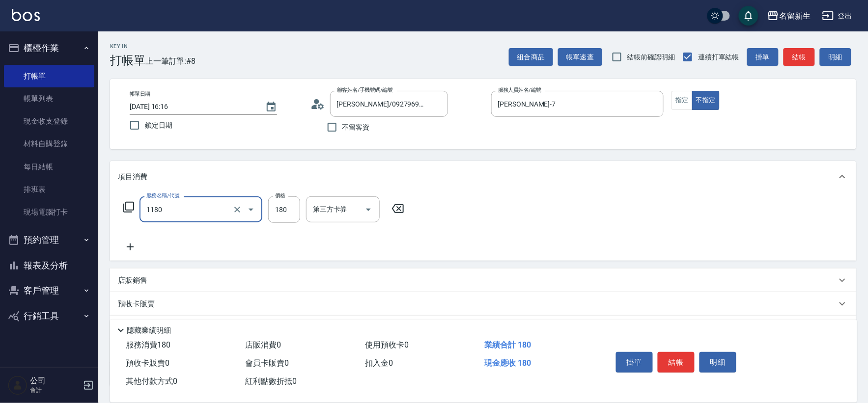
type input "洗髮(不指定活動)(1180)"
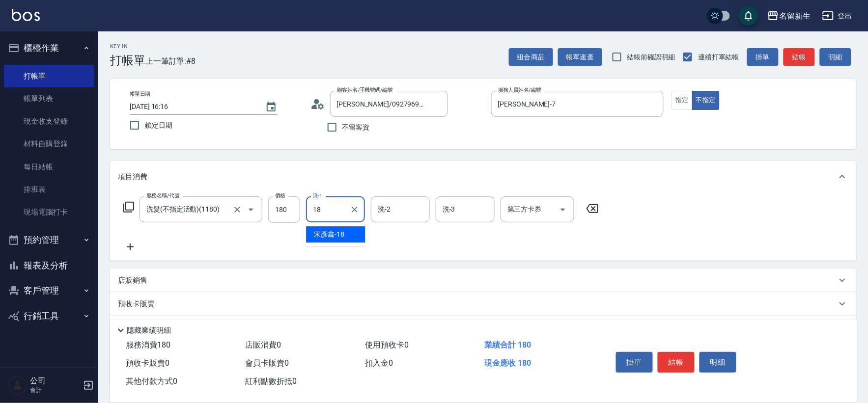
type input "[PERSON_NAME]-18"
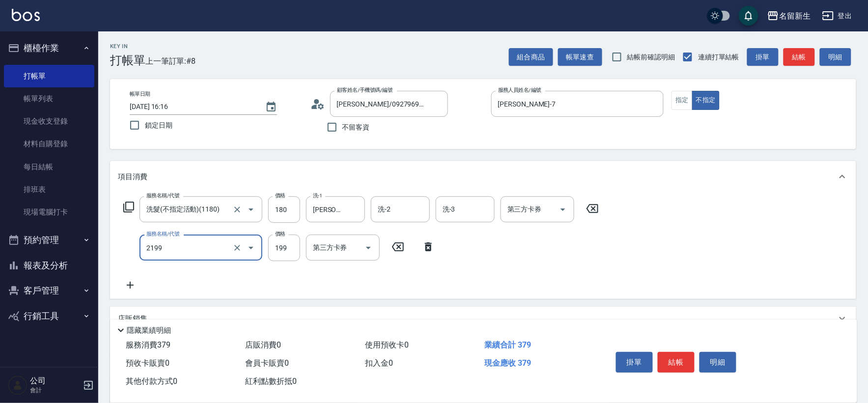
type input "不指定剪髮活動(2199)"
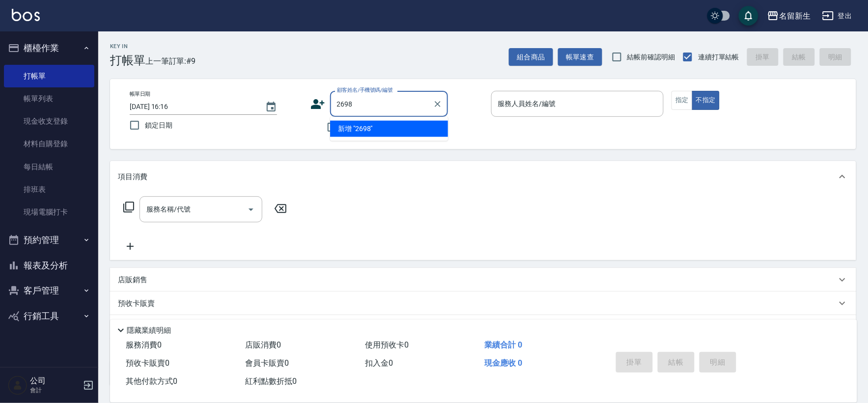
type input "2698"
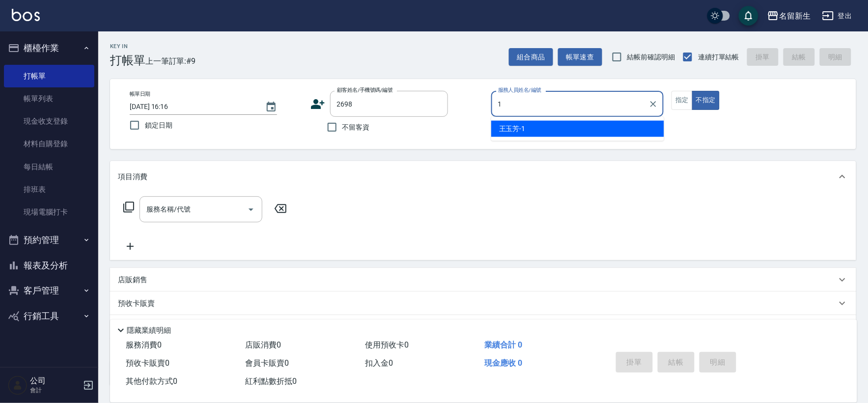
type input "[PERSON_NAME]-1"
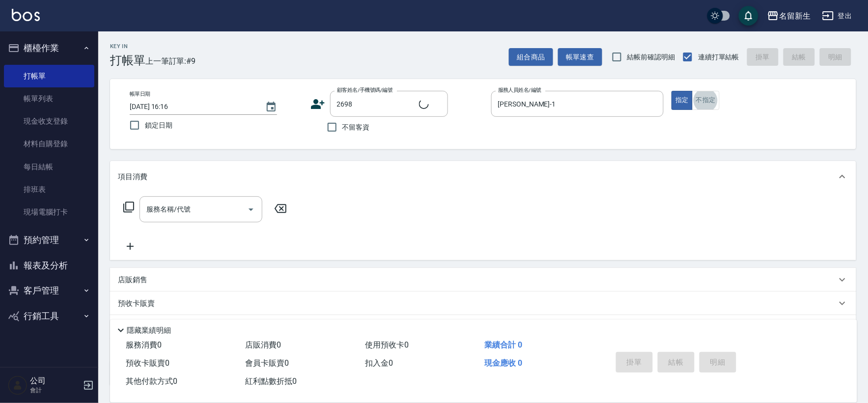
type input "[PERSON_NAME]/0987877933/2698"
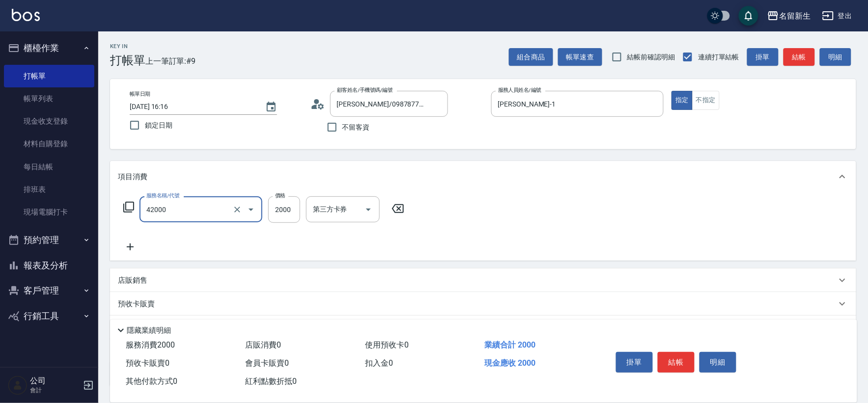
type input "2000以上染髮(42000)"
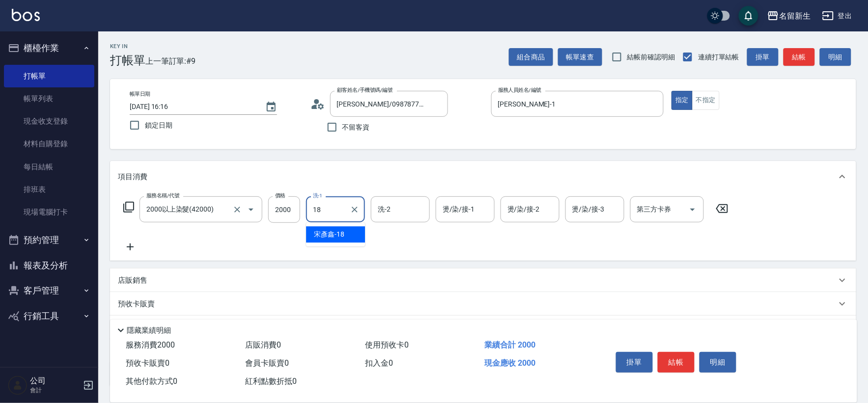
type input "[PERSON_NAME]-18"
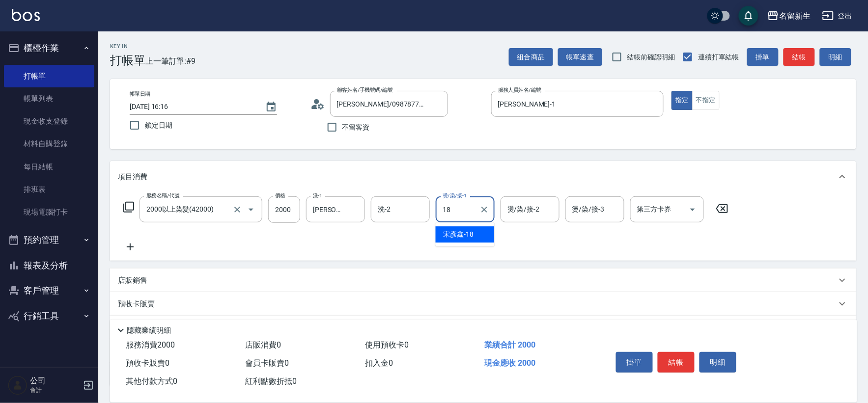
type input "[PERSON_NAME]-18"
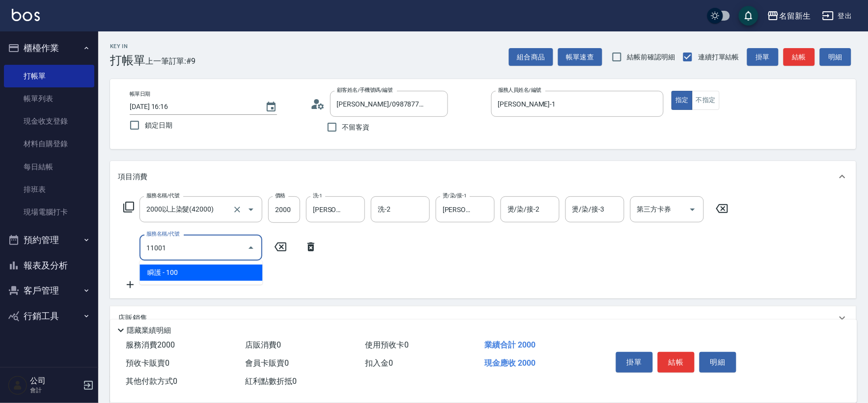
type input "瞬護(11001)"
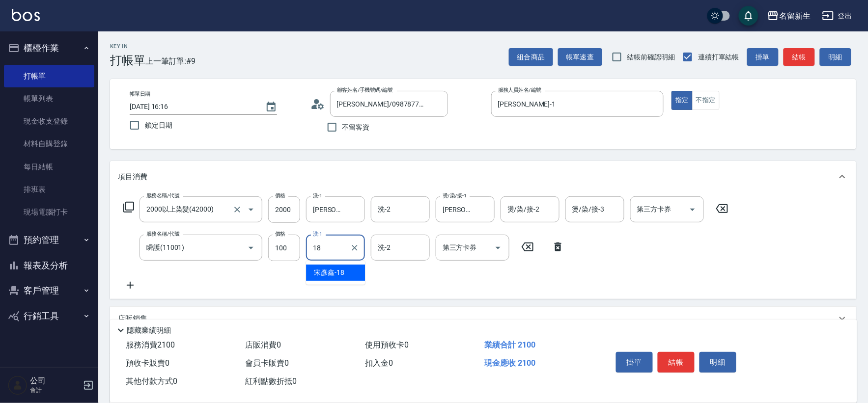
type input "[PERSON_NAME]-18"
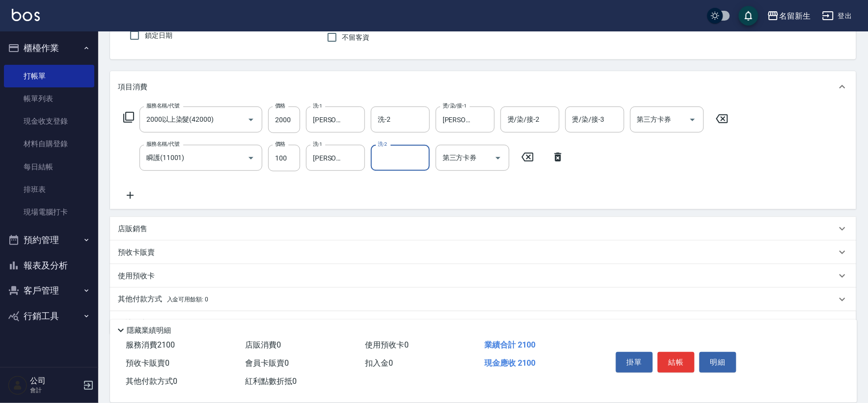
scroll to position [115, 0]
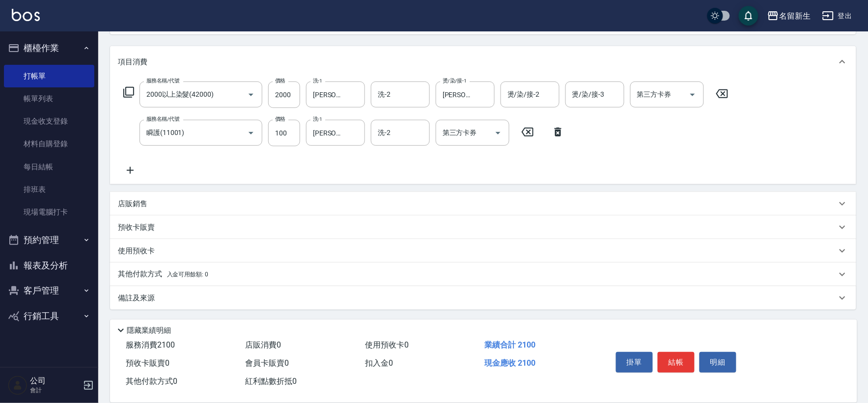
click at [144, 274] on p "其他付款方式 入金可用餘額: 0" at bounding box center [163, 274] width 90 height 11
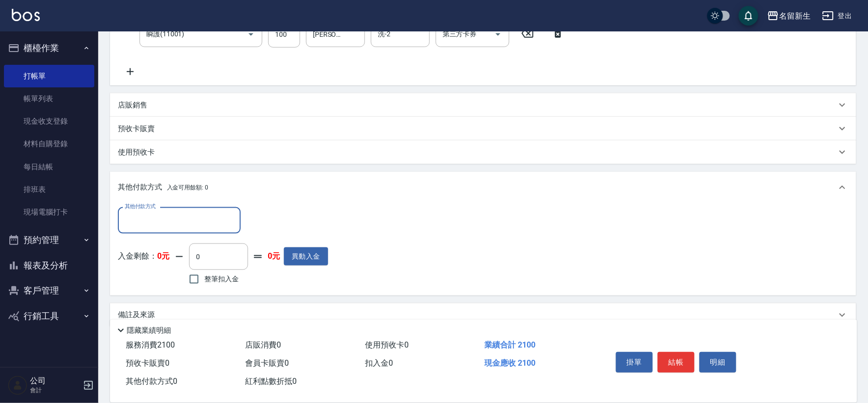
scroll to position [0, 0]
click at [163, 215] on input "其他付款方式" at bounding box center [179, 220] width 114 height 17
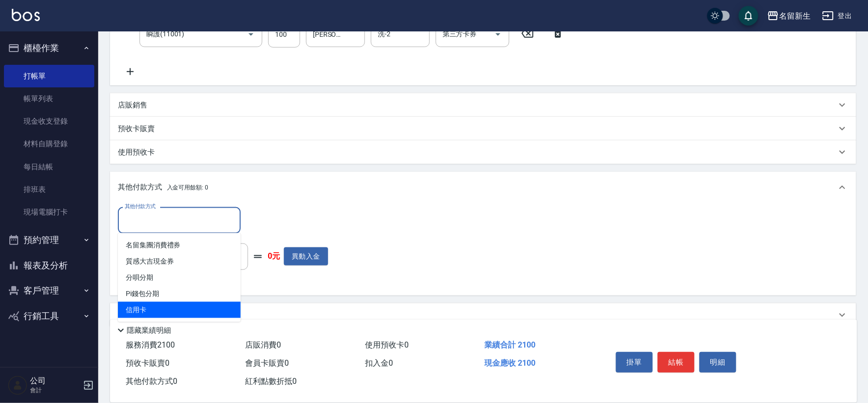
click at [164, 306] on span "信用卡" at bounding box center [179, 310] width 123 height 16
type input "信用卡"
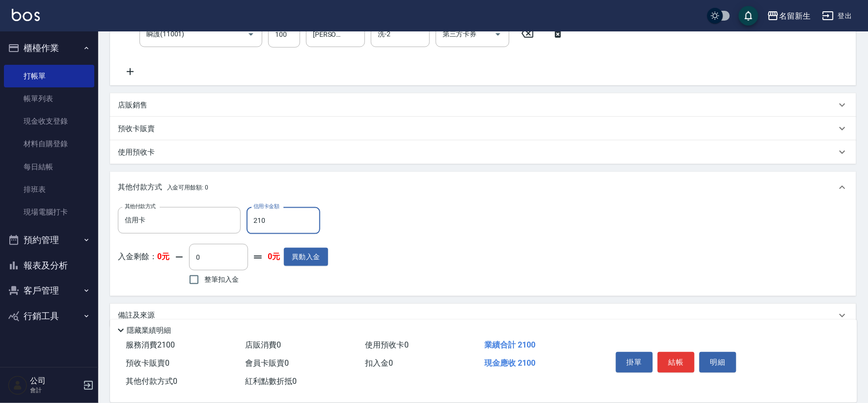
type input "2100"
type input "[DATE] 16:17"
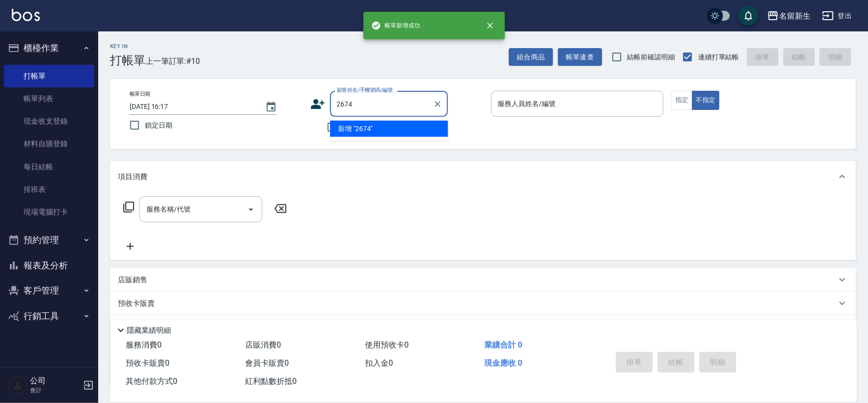
type input "2674"
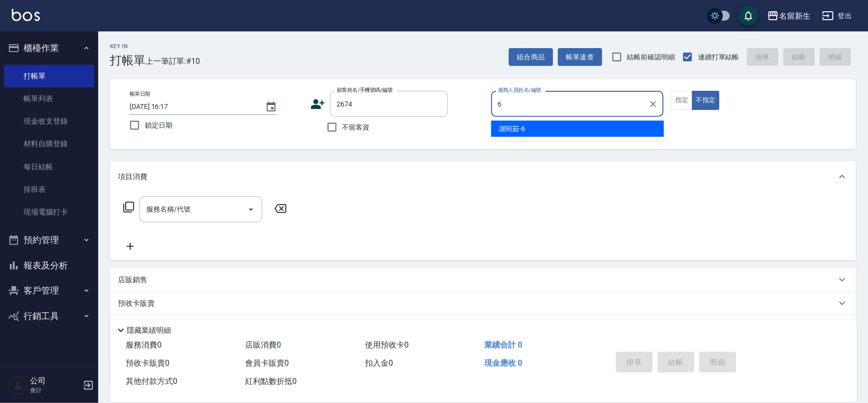
type input "[PERSON_NAME]-6"
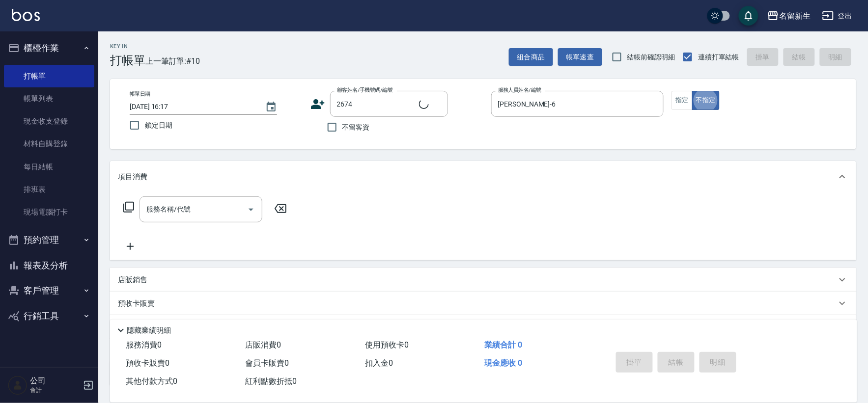
type input "[PERSON_NAME]/0989892571/2674"
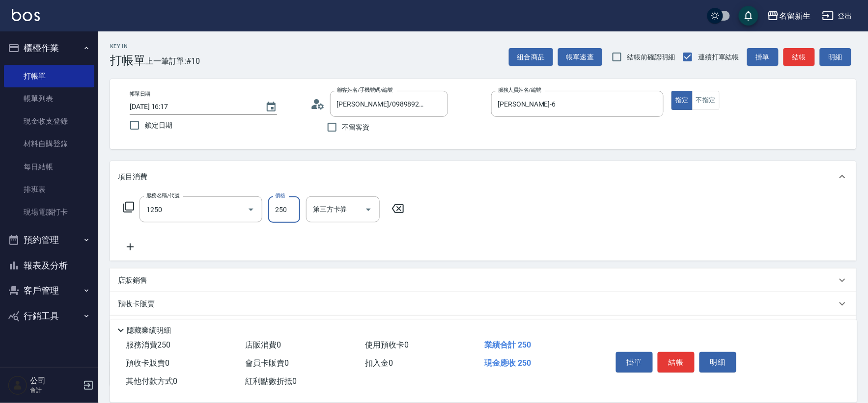
type input "洗髮250(1250)"
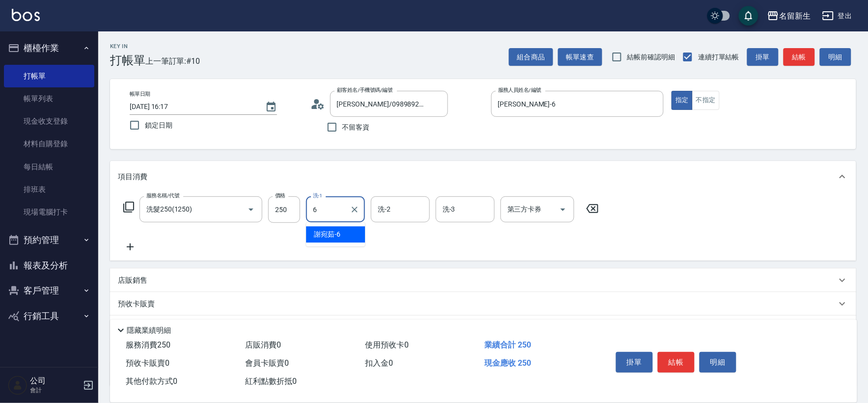
type input "[PERSON_NAME]-6"
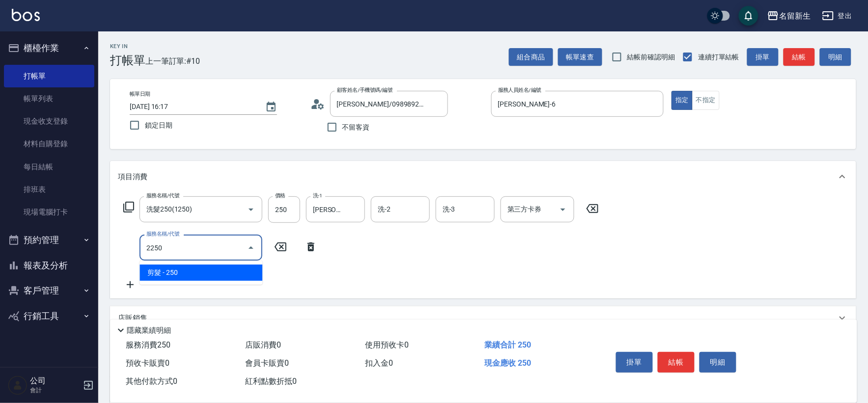
type input "剪髮(2250)"
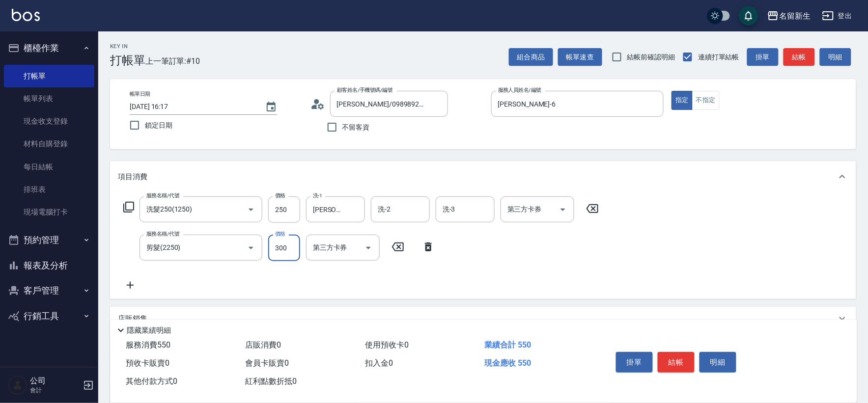
type input "300"
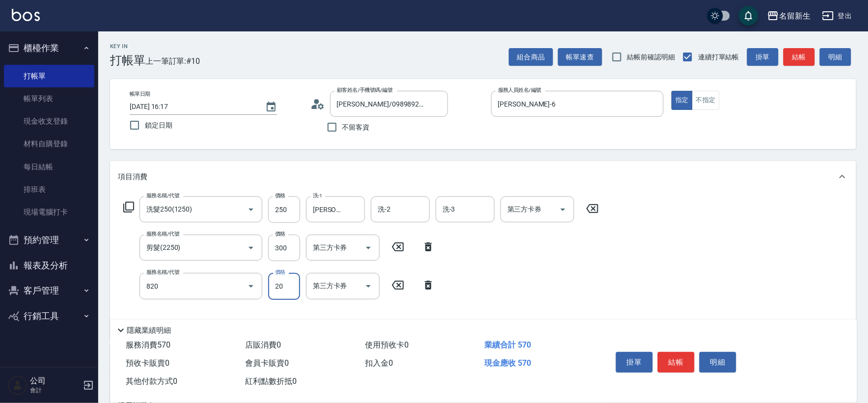
type input "潤絲(820)"
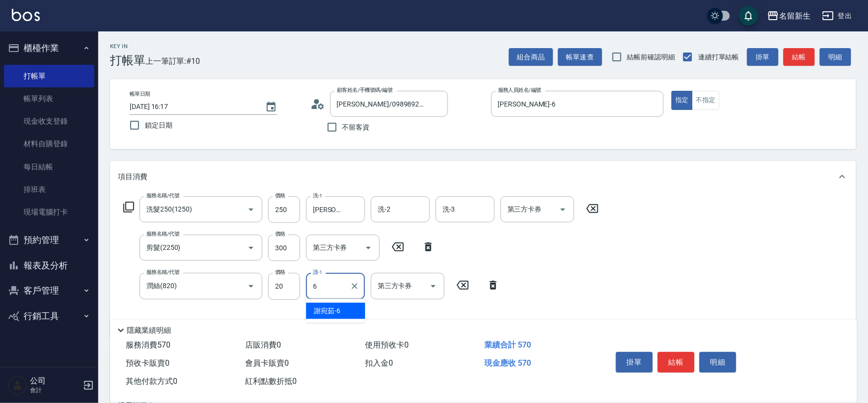
type input "[PERSON_NAME]-6"
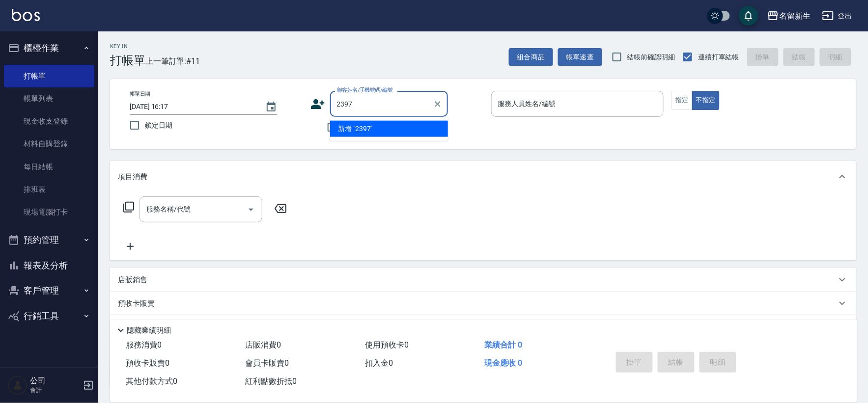
type input "2397"
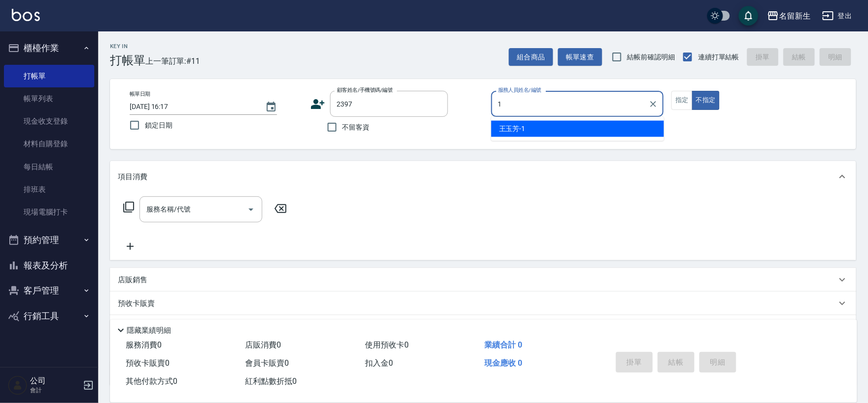
type input "[PERSON_NAME]-1"
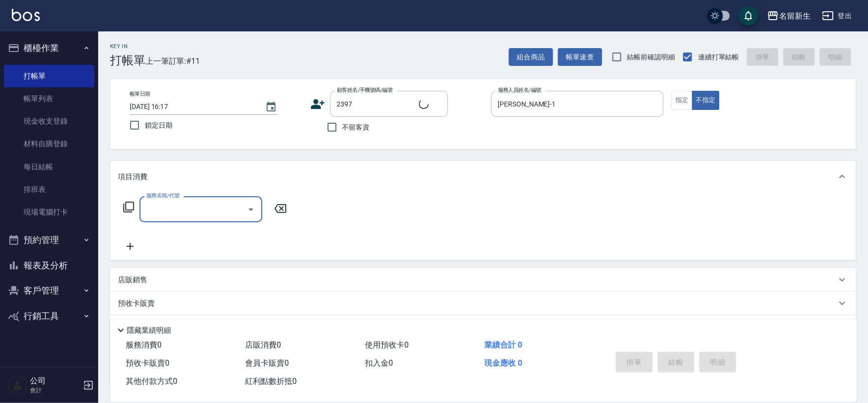
type input "2"
type input "[PERSON_NAME]/0931037710/2397"
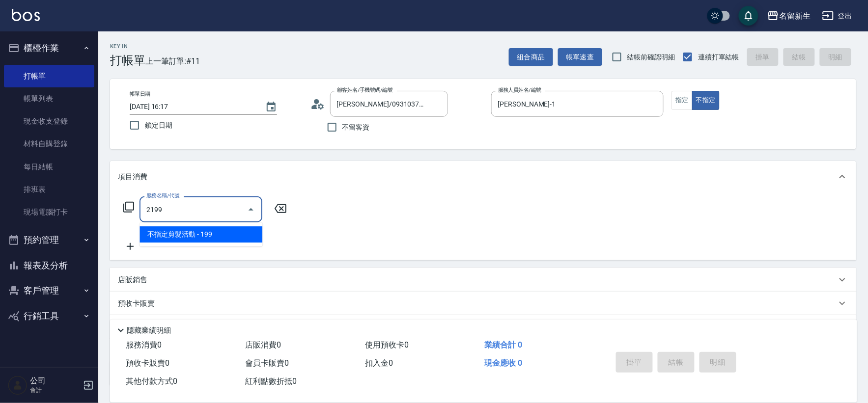
type input "不指定剪髮活動(2199)"
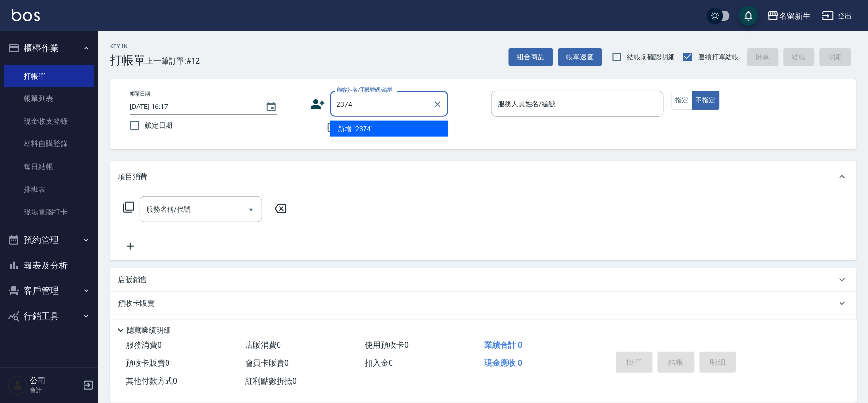
type input "2374"
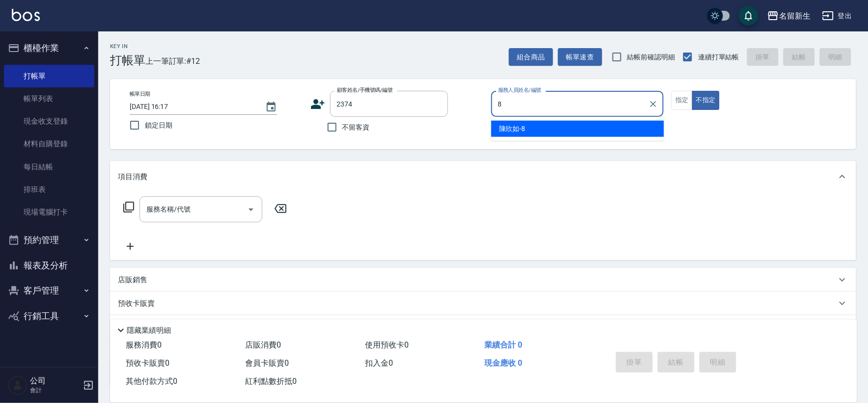
type input "[PERSON_NAME]-8"
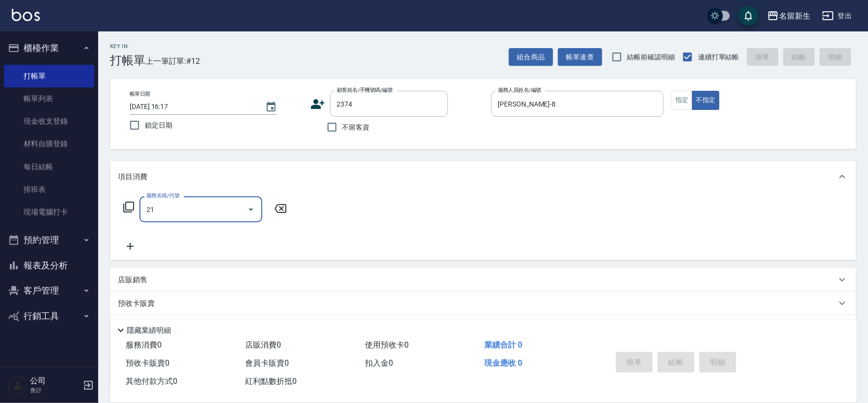
type input "219"
type input "[PERSON_NAME]/0975958856/2374"
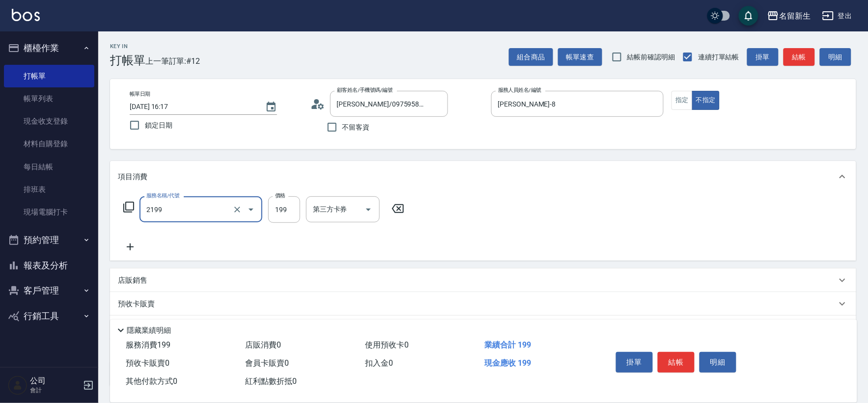
type input "不指定剪髮活動(2199)"
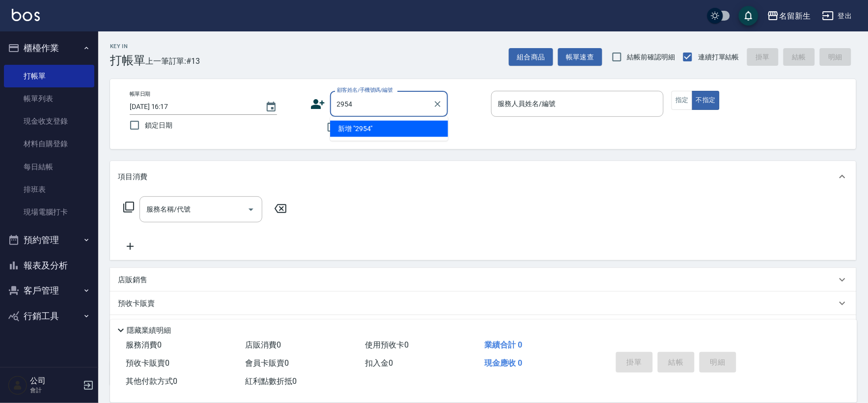
type input "2954"
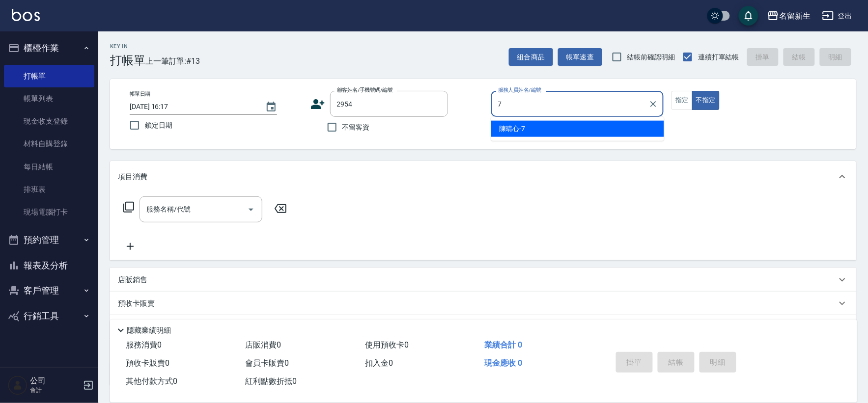
type input "[PERSON_NAME]-7"
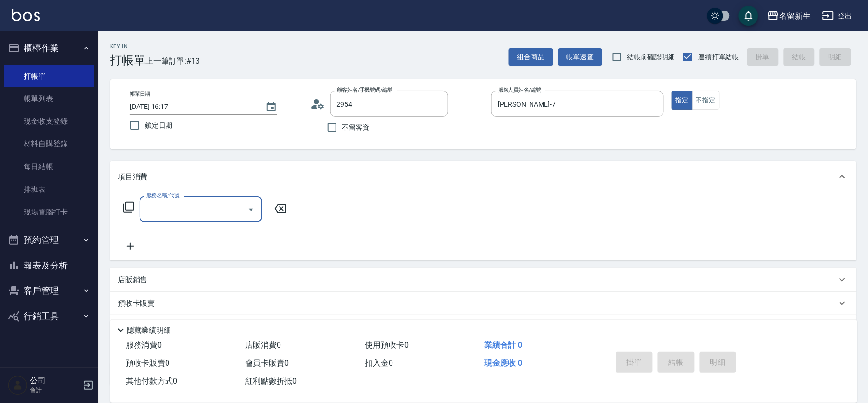
type input "[PERSON_NAME]/0952800190/2954"
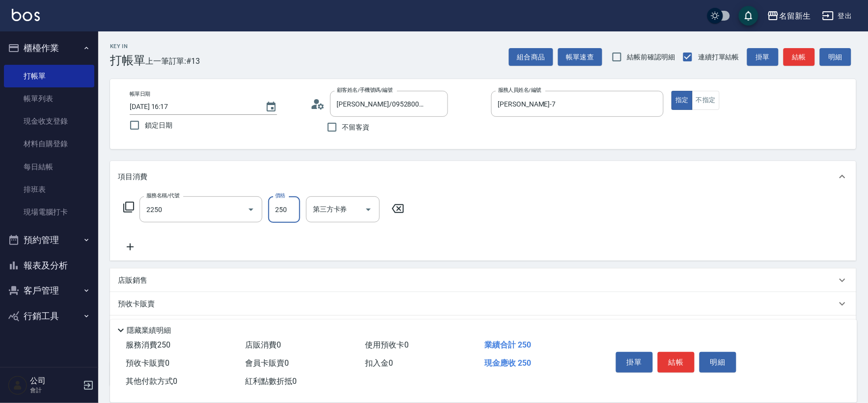
type input "剪髮(2250)"
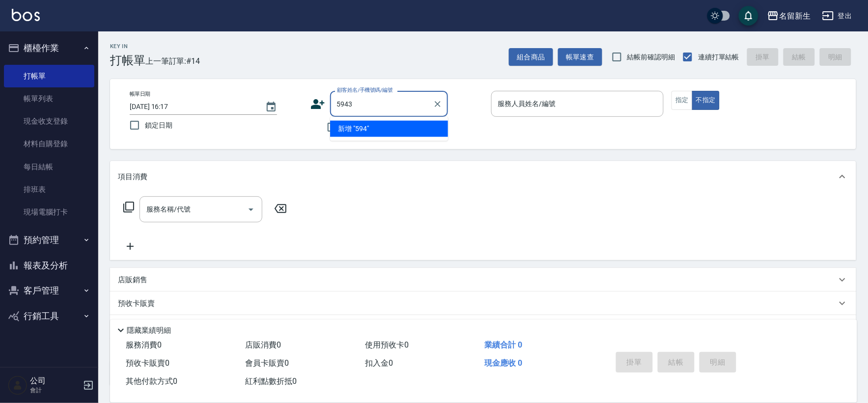
type input "5943"
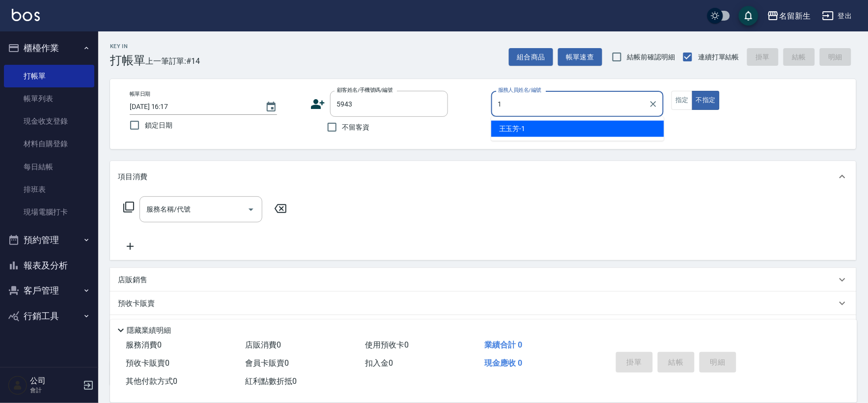
type input "[PERSON_NAME]-1"
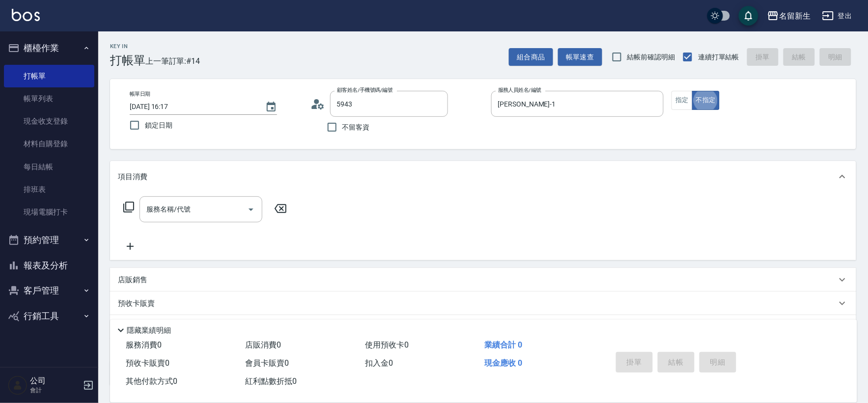
type input "[PERSON_NAME]/0970612804/5943"
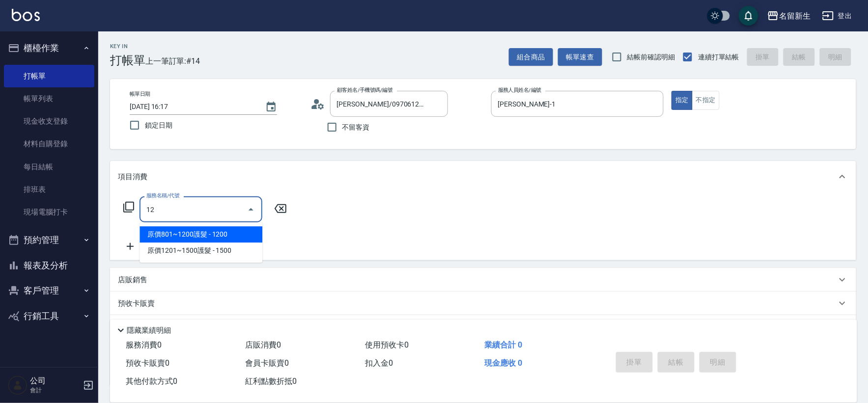
type input "1"
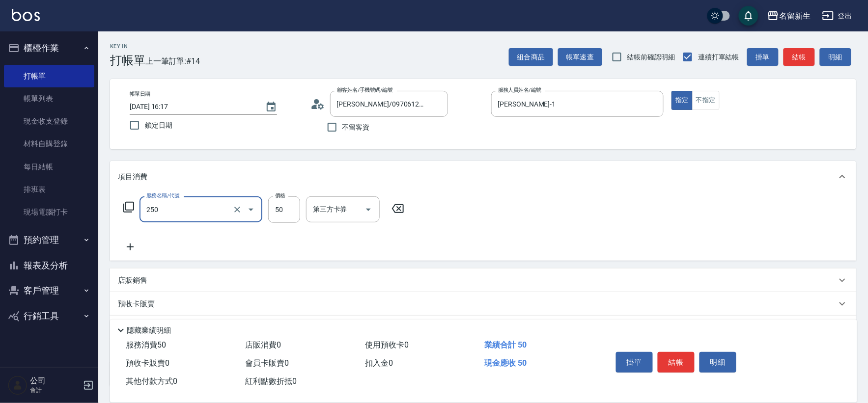
type input "剪瀏海(250)"
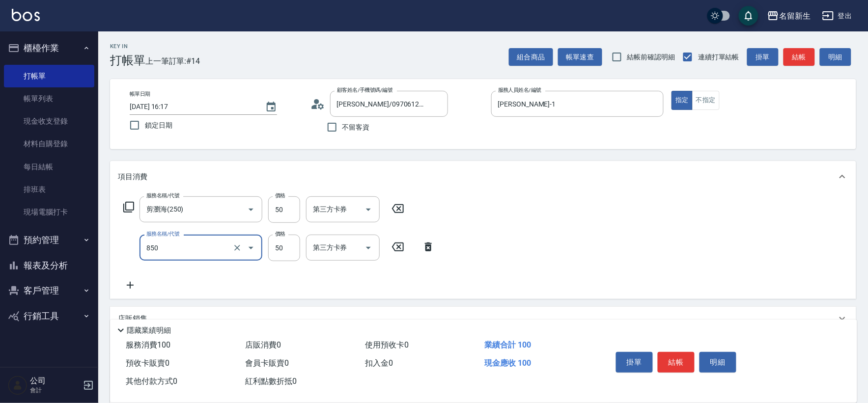
type input "吹捲(850)"
type input "250"
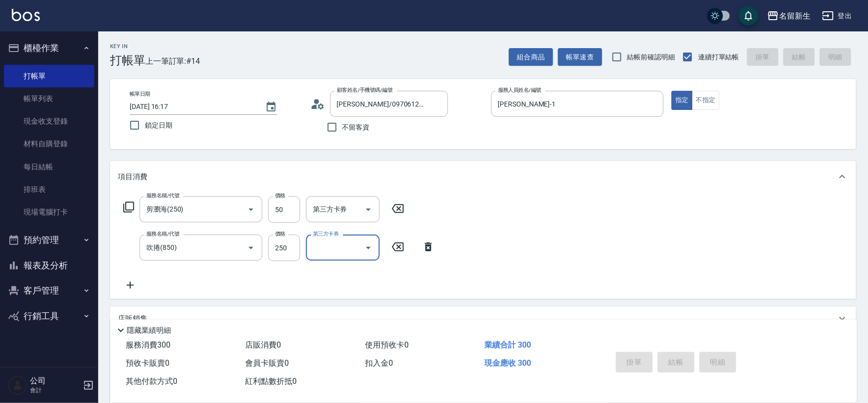
type input "[DATE] 16:18"
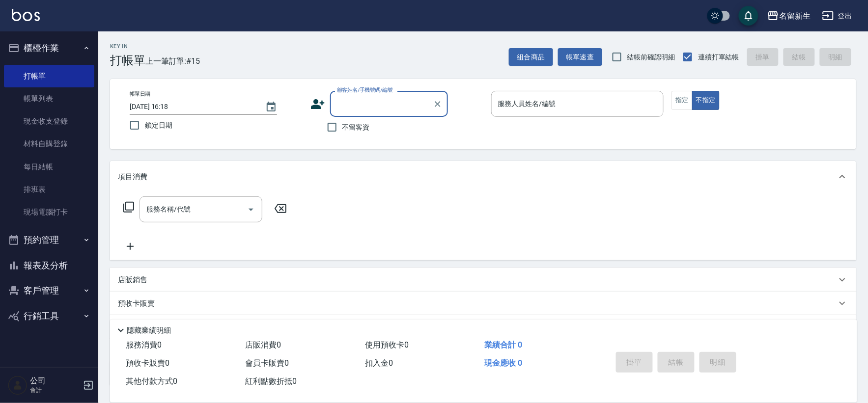
click at [357, 133] on label "不留客資" at bounding box center [346, 127] width 48 height 21
click at [342, 133] on input "不留客資" at bounding box center [332, 127] width 21 height 21
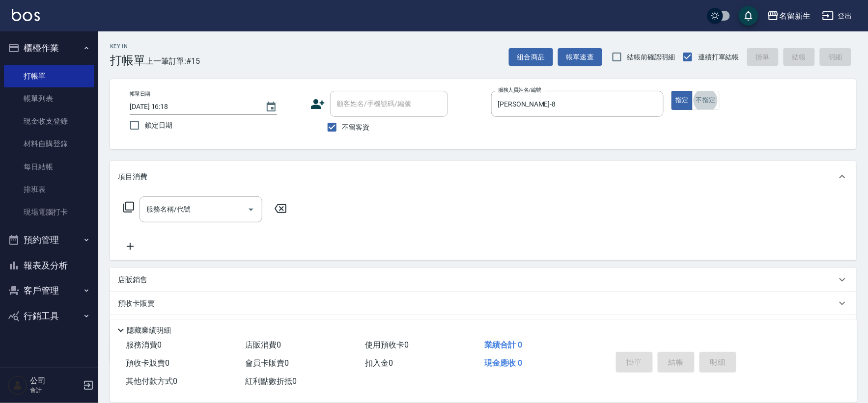
scroll to position [22, 0]
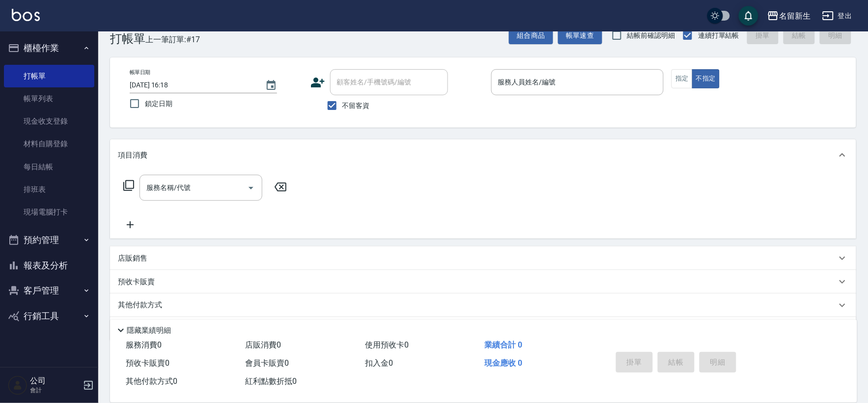
click at [309, 80] on div "帳單日期 [DATE] 16:18 鎖定日期 顧客姓名/手機號碼/編號 顧客姓名/手機號碼/編號 不留客資 服務人員姓名/編號 服務人員姓名/編號 指定 不指定" at bounding box center [483, 92] width 722 height 47
click at [323, 82] on icon at bounding box center [317, 82] width 15 height 15
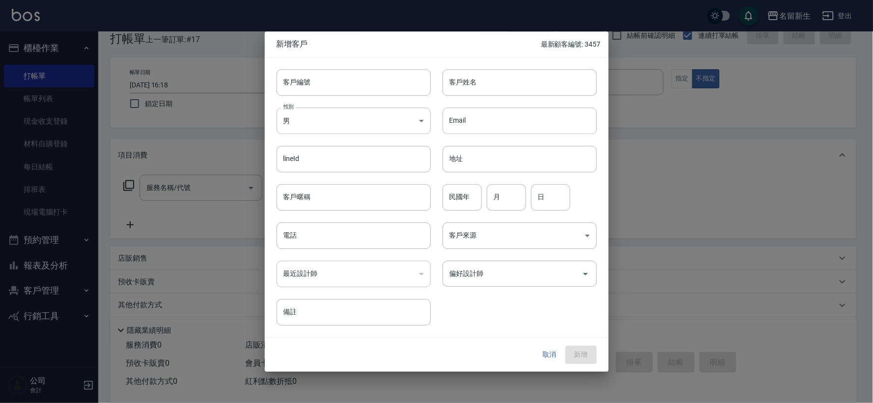
click at [325, 66] on div "客戶編號 客戶編號" at bounding box center [348, 76] width 166 height 38
click at [390, 86] on input "客戶編號" at bounding box center [353, 82] width 154 height 27
click at [565, 346] on button "新增" at bounding box center [580, 355] width 31 height 18
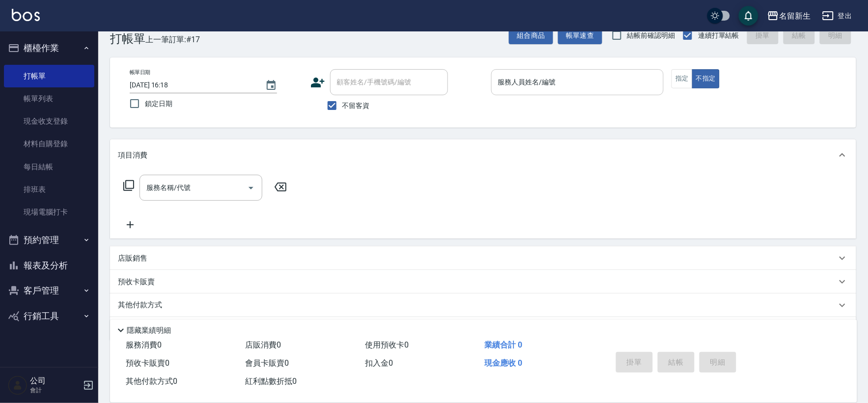
click at [522, 85] on input "服務人員姓名/編號" at bounding box center [577, 82] width 164 height 17
click at [32, 253] on button "報表及分析" at bounding box center [49, 266] width 90 height 26
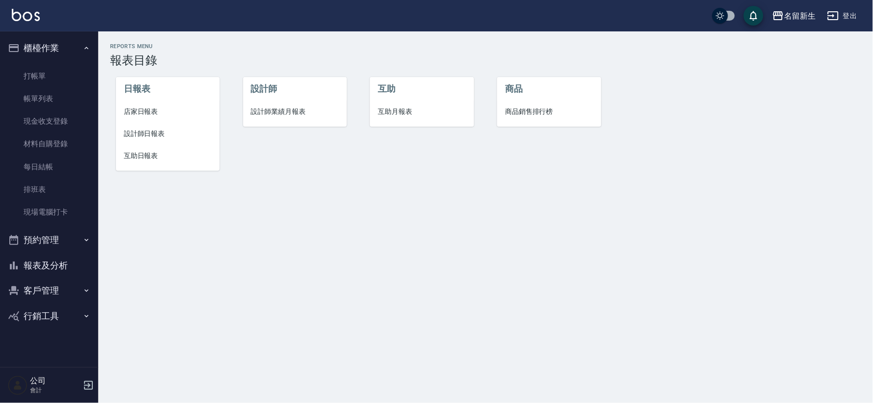
click at [304, 113] on span "設計師業績月報表" at bounding box center [295, 112] width 88 height 10
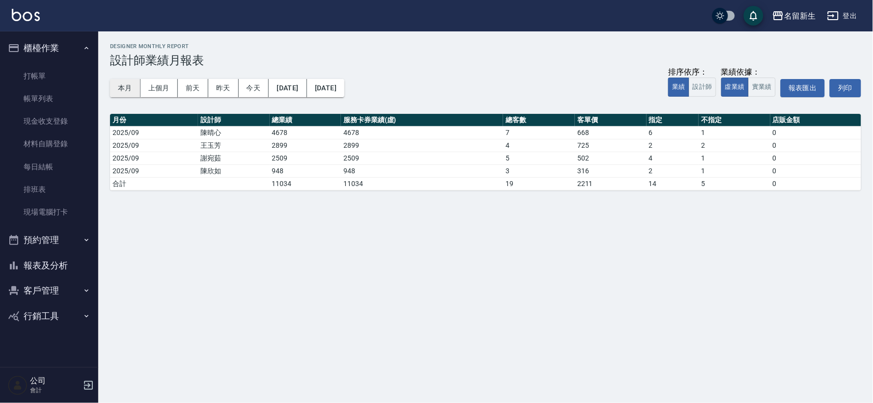
click at [118, 82] on button "本月" at bounding box center [125, 88] width 30 height 18
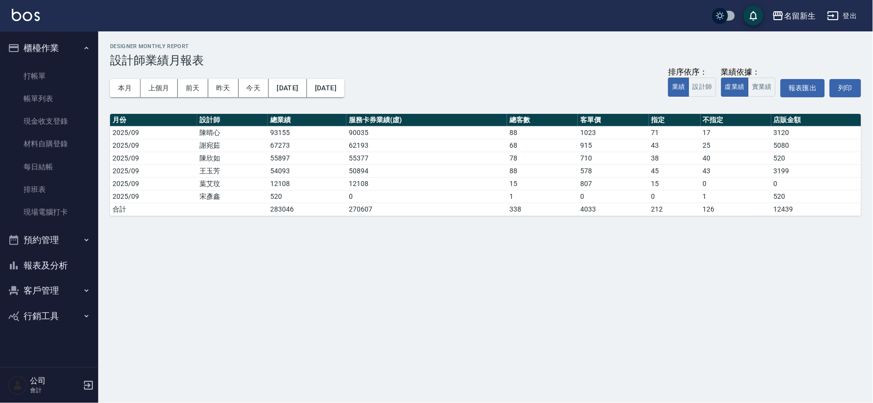
click at [65, 266] on button "報表及分析" at bounding box center [49, 266] width 90 height 26
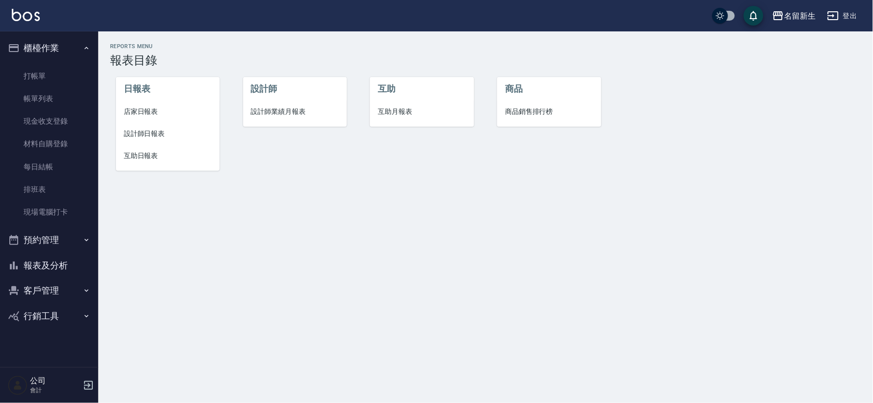
click at [141, 134] on span "設計師日報表" at bounding box center [168, 134] width 88 height 10
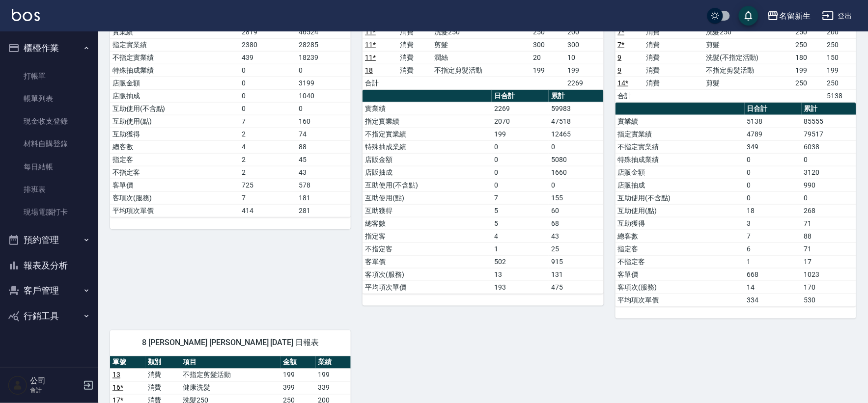
scroll to position [327, 0]
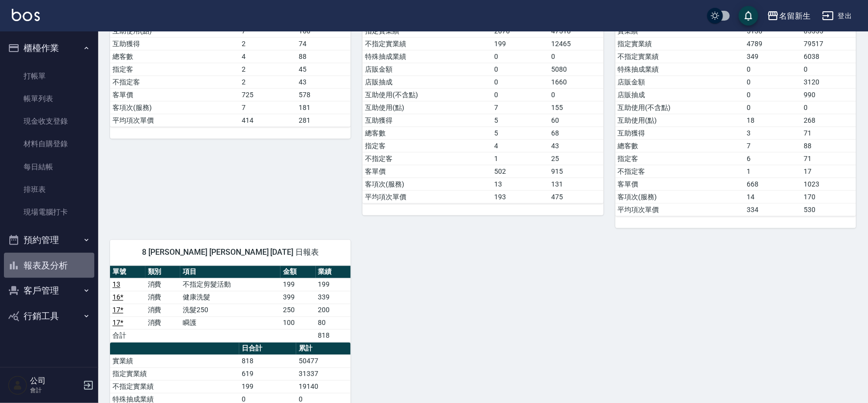
click at [62, 271] on button "報表及分析" at bounding box center [49, 266] width 90 height 26
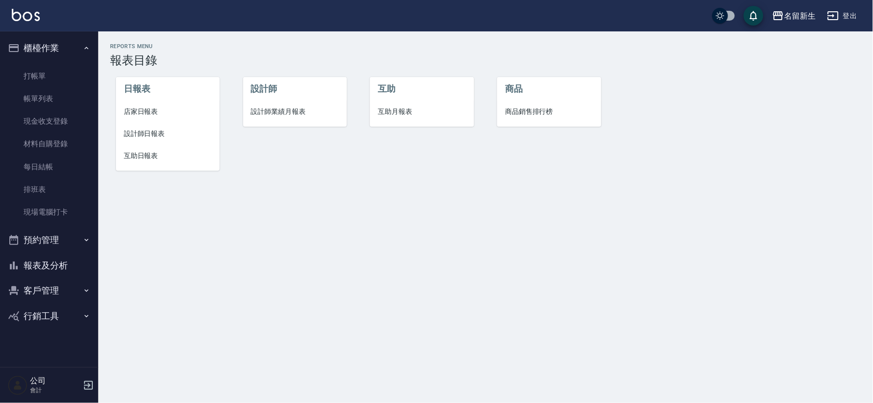
click at [159, 133] on span "設計師日報表" at bounding box center [168, 134] width 88 height 10
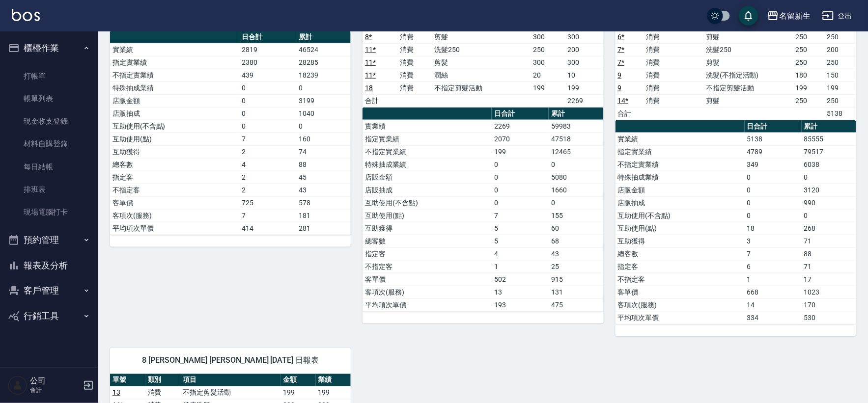
scroll to position [218, 0]
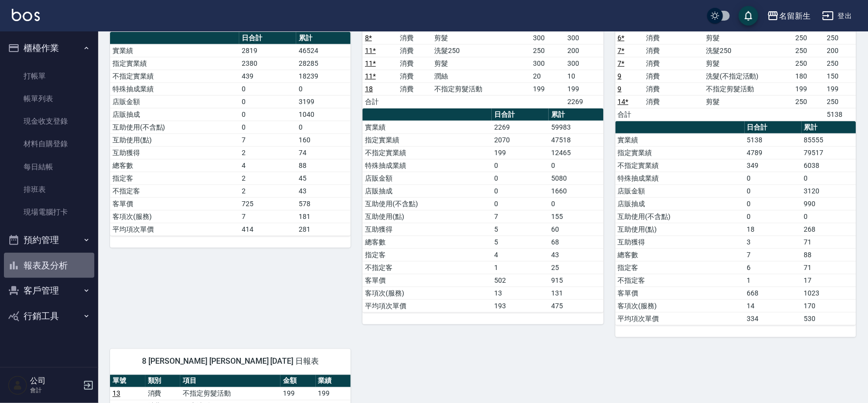
click at [39, 266] on button "報表及分析" at bounding box center [49, 266] width 90 height 26
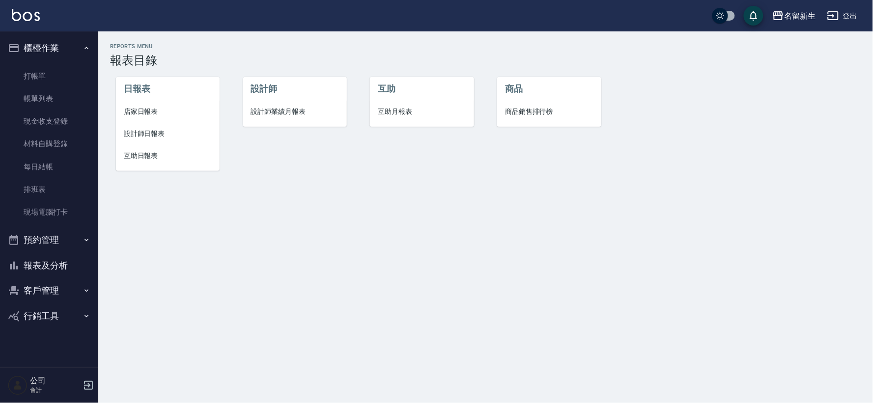
click at [385, 104] on li "互助月報表" at bounding box center [422, 112] width 104 height 22
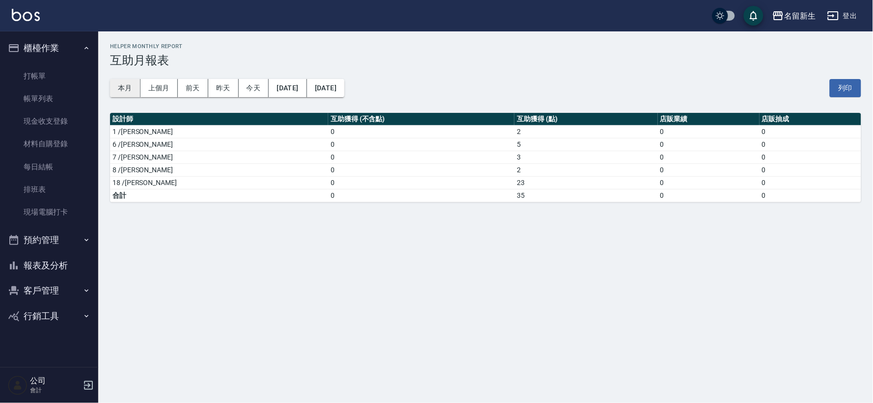
click at [129, 94] on button "本月" at bounding box center [125, 88] width 30 height 18
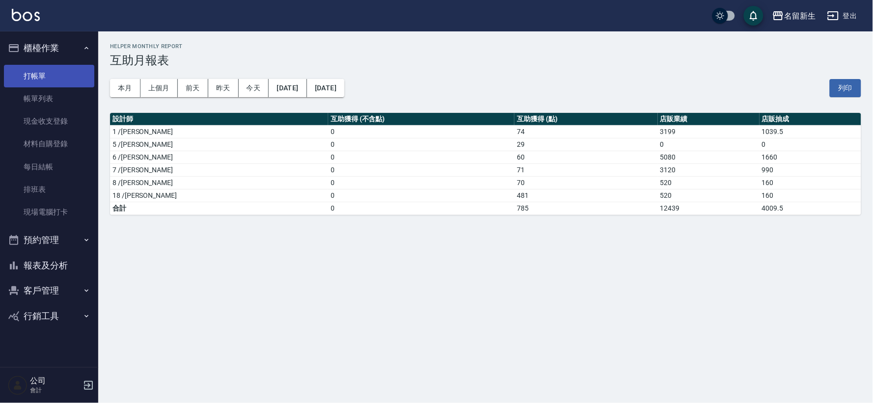
click at [71, 65] on link "打帳單" at bounding box center [49, 76] width 90 height 23
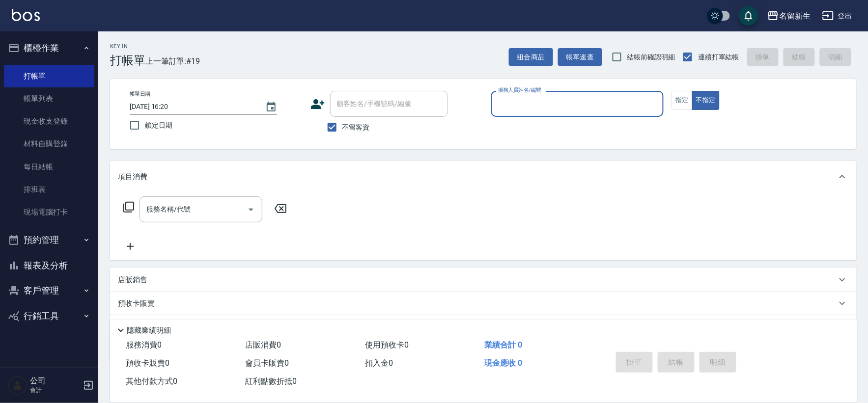
click at [75, 269] on button "報表及分析" at bounding box center [49, 266] width 90 height 26
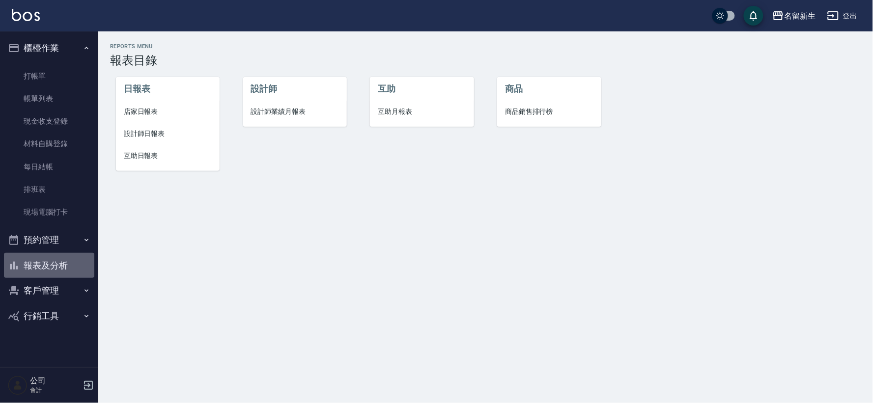
drag, startPoint x: 75, startPoint y: 269, endPoint x: 71, endPoint y: 280, distance: 12.0
click at [72, 277] on button "報表及分析" at bounding box center [49, 266] width 90 height 26
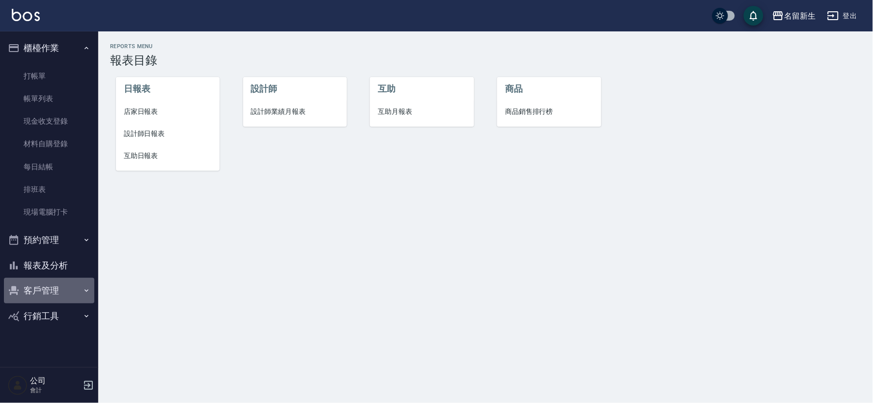
click at [67, 290] on button "客戶管理" at bounding box center [49, 291] width 90 height 26
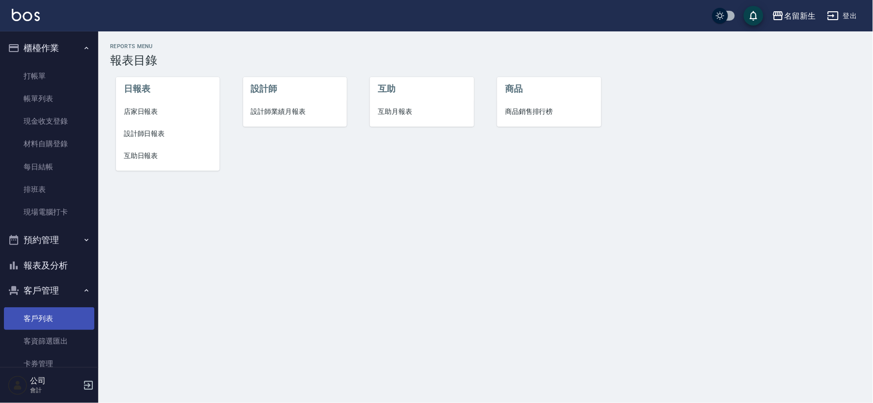
drag, startPoint x: 62, startPoint y: 306, endPoint x: 61, endPoint y: 311, distance: 5.0
click at [61, 311] on ul "客戶列表 客資篩選匯出 卡券管理" at bounding box center [49, 341] width 90 height 76
click at [61, 311] on link "客戶列表" at bounding box center [49, 318] width 90 height 23
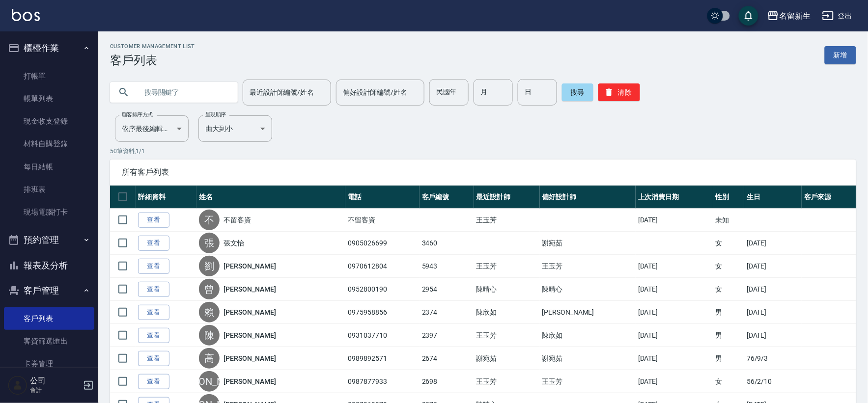
drag, startPoint x: 192, startPoint y: 100, endPoint x: 154, endPoint y: 89, distance: 39.7
click at [192, 100] on input "text" at bounding box center [183, 92] width 92 height 27
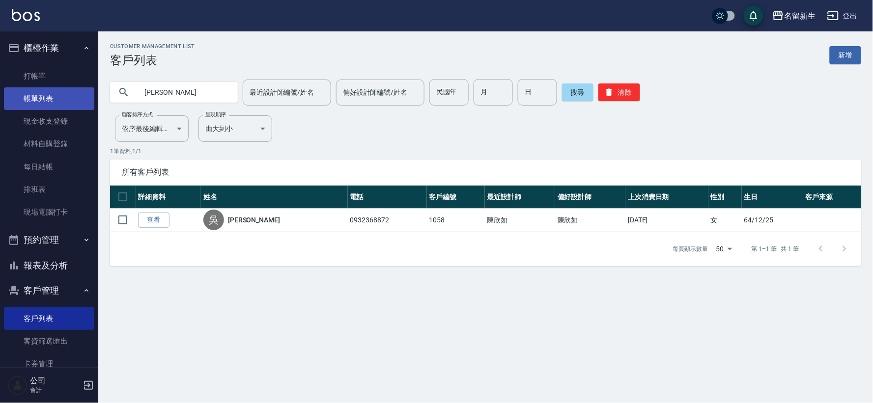
click at [60, 96] on link "帳單列表" at bounding box center [49, 98] width 90 height 23
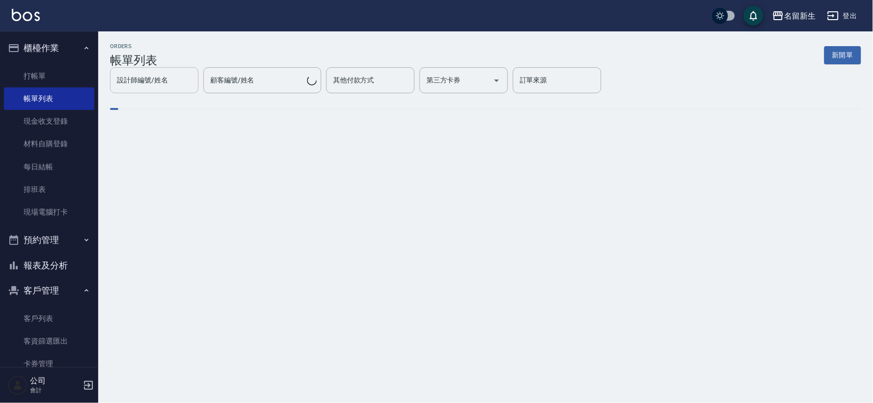
click at [198, 86] on div "設計師編號/姓名 設計師編號/姓名" at bounding box center [154, 80] width 88 height 26
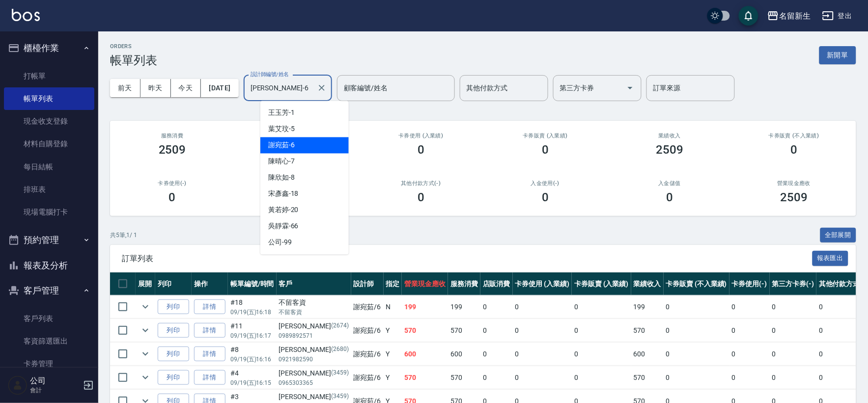
drag, startPoint x: 305, startPoint y: 84, endPoint x: 246, endPoint y: 97, distance: 60.4
click at [246, 97] on div "[DATE] [DATE] [DATE] [DATE] 設計師編號/姓名 [PERSON_NAME]-6 設計師編號/姓名 顧客編號/姓名 顧客編號/姓名 其…" at bounding box center [483, 88] width 746 height 42
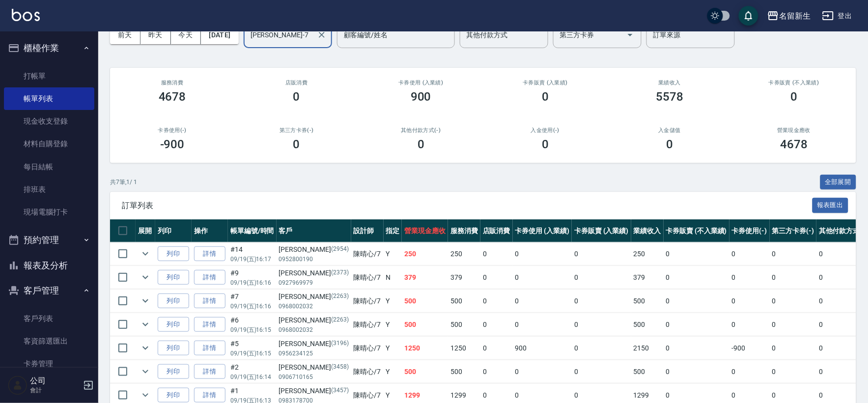
scroll to position [105, 0]
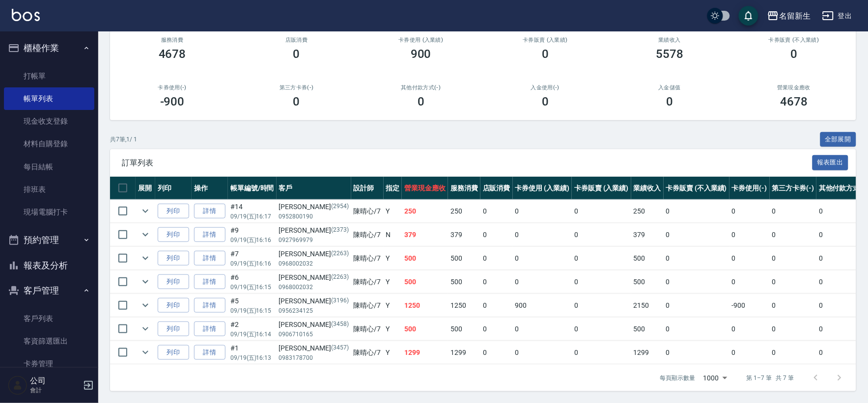
click at [35, 39] on button "櫃檯作業" at bounding box center [49, 48] width 90 height 26
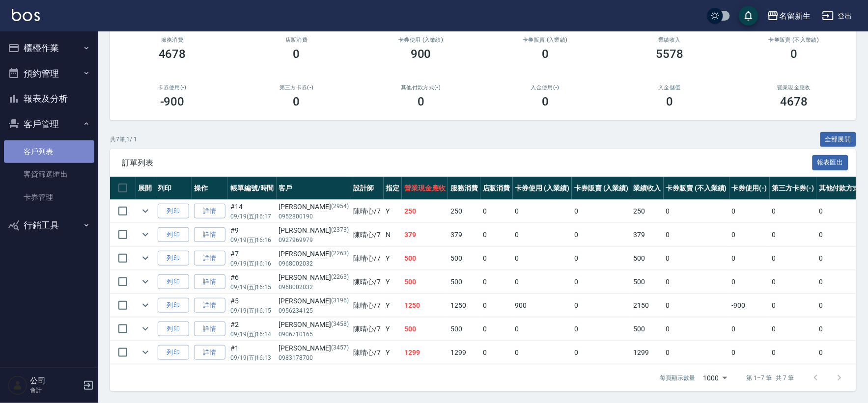
click at [47, 146] on link "客戶列表" at bounding box center [49, 151] width 90 height 23
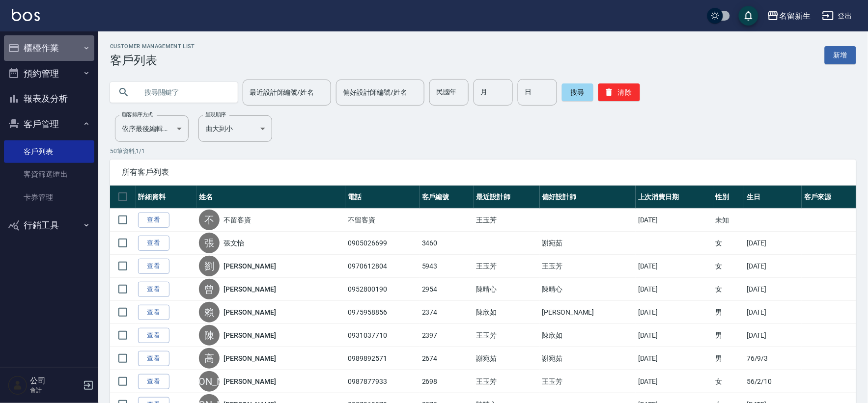
drag, startPoint x: 50, startPoint y: 49, endPoint x: 45, endPoint y: 105, distance: 56.2
click at [50, 60] on button "櫃檯作業" at bounding box center [49, 48] width 90 height 26
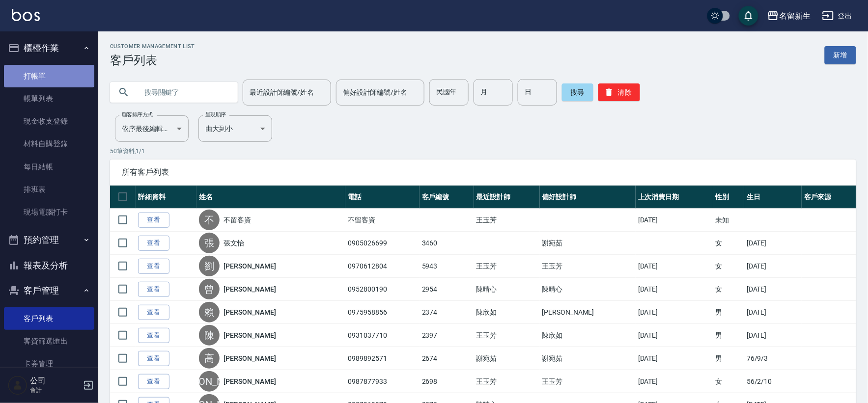
click at [59, 82] on link "打帳單" at bounding box center [49, 76] width 90 height 23
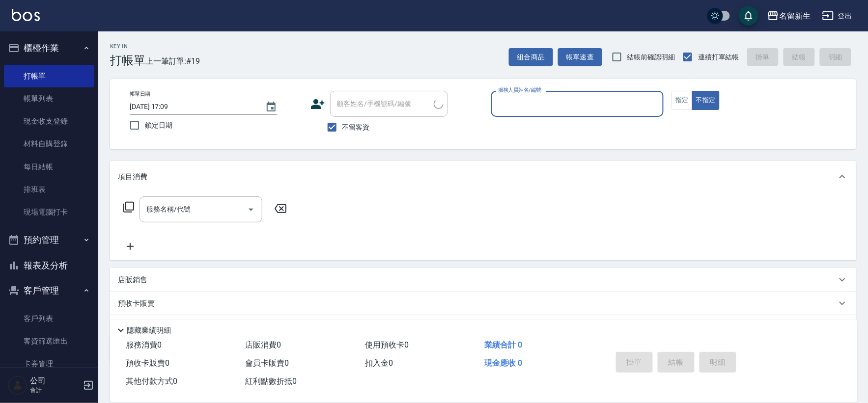
click at [311, 102] on icon at bounding box center [317, 104] width 15 height 15
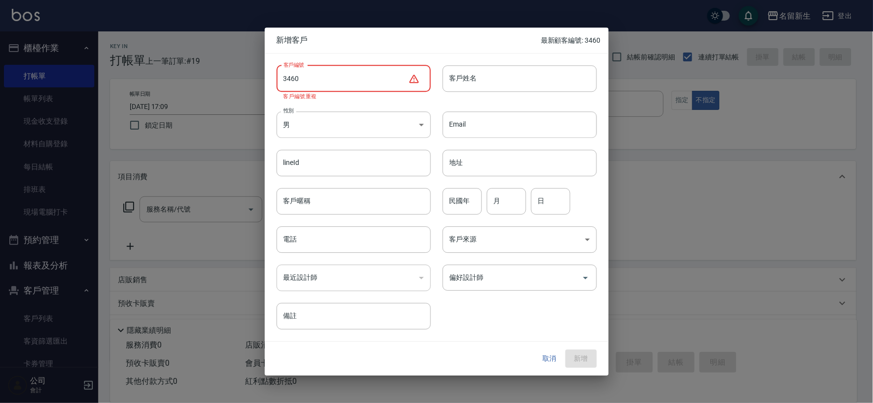
click at [554, 356] on button "取消" at bounding box center [549, 359] width 31 height 18
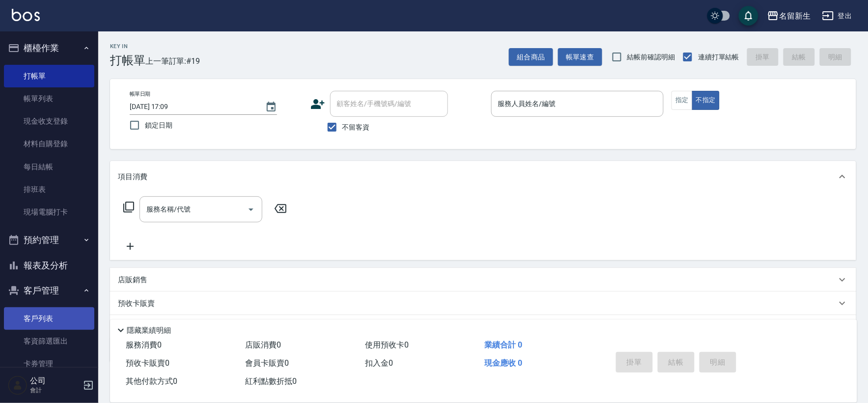
click at [33, 327] on link "客戶列表" at bounding box center [49, 318] width 90 height 23
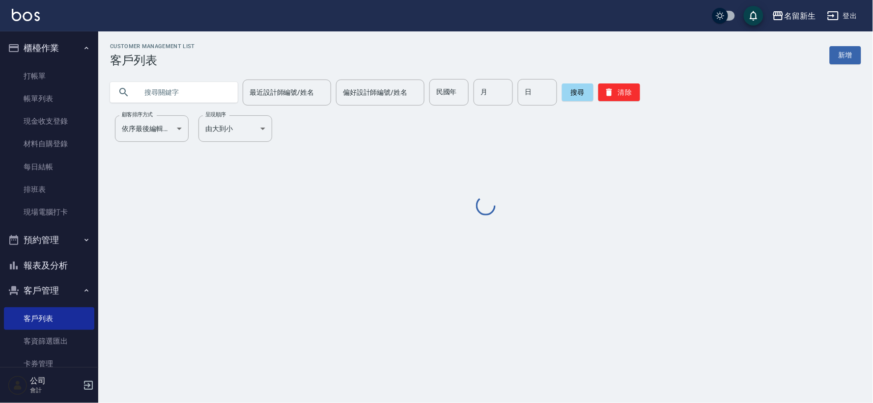
click at [196, 90] on input "text" at bounding box center [183, 92] width 92 height 27
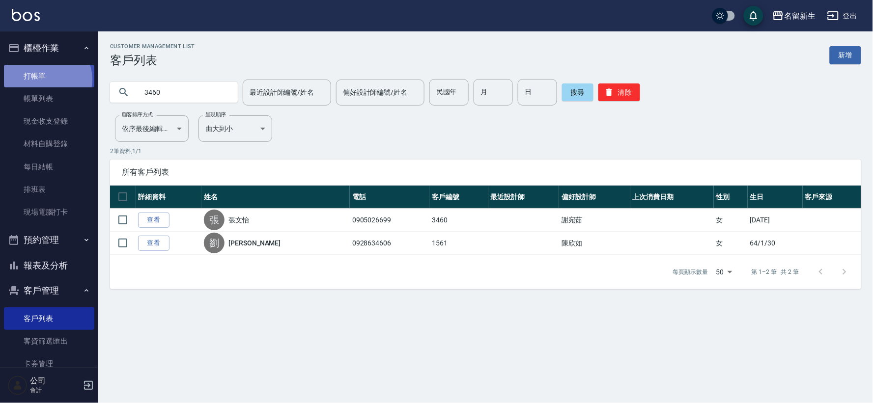
click at [46, 79] on link "打帳單" at bounding box center [49, 76] width 90 height 23
